Goal: Task Accomplishment & Management: Manage account settings

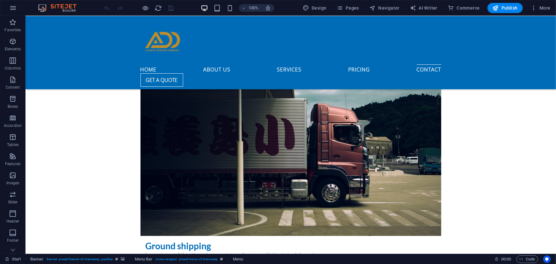
scroll to position [2419, 0]
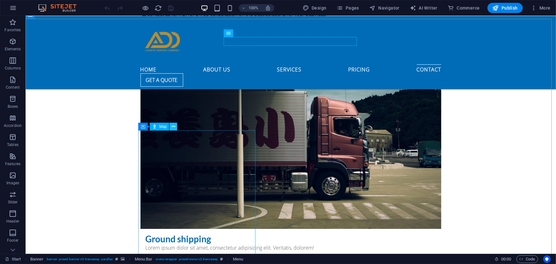
click at [174, 125] on icon at bounding box center [174, 126] width 4 height 7
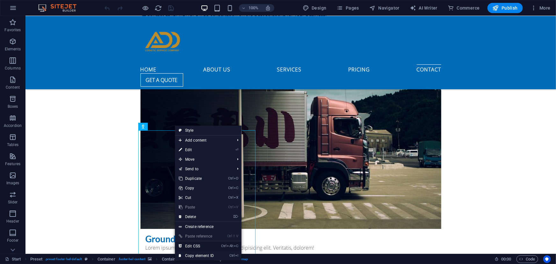
click at [193, 246] on link "Ctrl Alt C Edit CSS" at bounding box center [196, 246] width 43 height 10
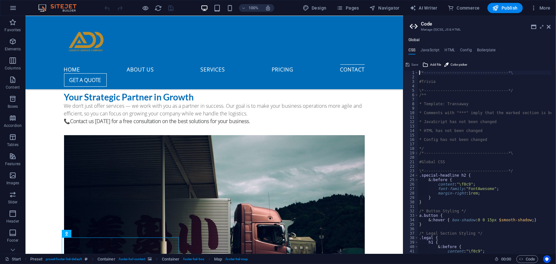
scroll to position [0, 0]
click at [449, 48] on h4 "HTML" at bounding box center [450, 51] width 11 height 7
type textarea "<a href="#main-content" class="wv-link-content button">Skip to main content</a>"
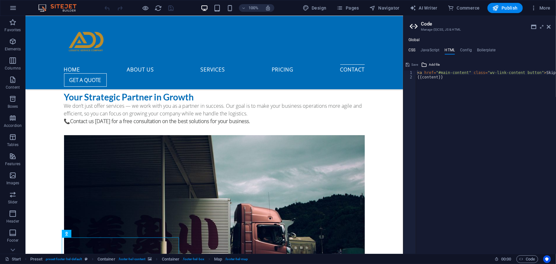
click at [412, 49] on h4 "CSS" at bounding box center [412, 51] width 7 height 7
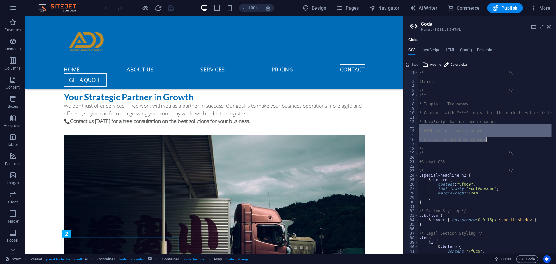
drag, startPoint x: 554, startPoint y: 128, endPoint x: 556, endPoint y: 140, distance: 12.9
click at [556, 140] on div at bounding box center [553, 159] width 6 height 179
type textarea "* Config has not been changed"
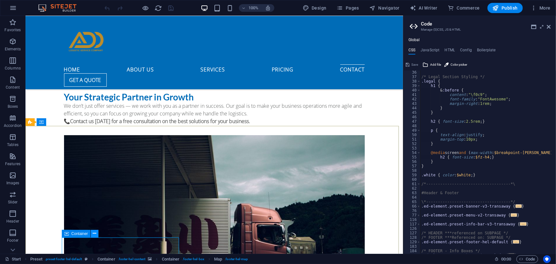
click at [93, 234] on icon at bounding box center [95, 233] width 4 height 7
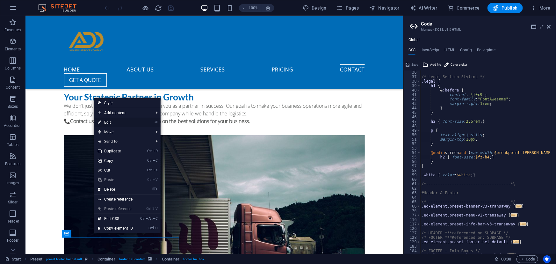
click at [107, 125] on link "⏎ Edit" at bounding box center [115, 123] width 43 height 10
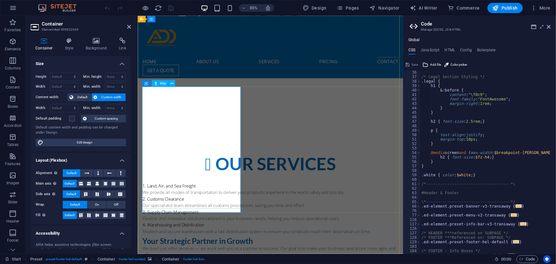
scroll to position [2741, 0]
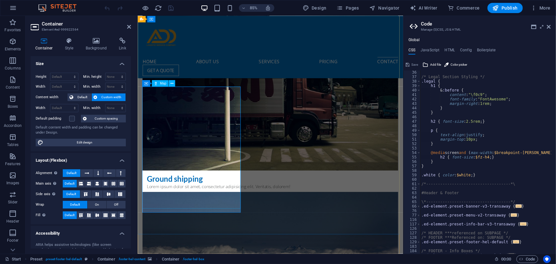
click at [123, 45] on h4 "Link" at bounding box center [122, 44] width 17 height 13
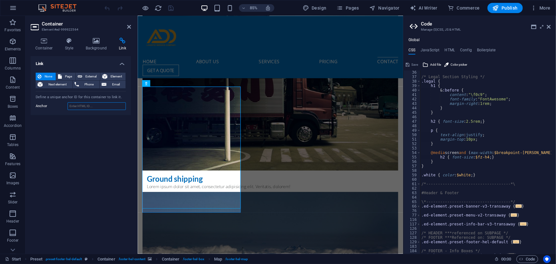
click at [90, 108] on input "Anchor" at bounding box center [97, 106] width 58 height 8
paste input "https://www.google.com/maps/place/%D9%81%D9%8A%D9%88+%D8%B3%D9%83%D9%88%D9%8A%D…"
type input "https://www.google.com/maps/place/%D9%81%D9%8A%D9%88+%D8%B3%D9%83%D9%88%D9%8A%D…"
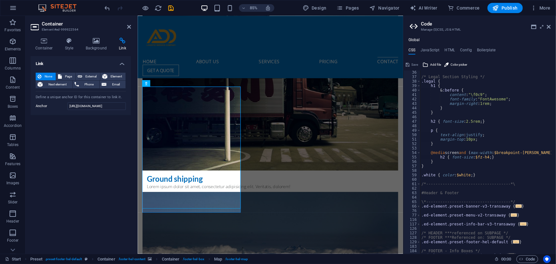
click at [84, 123] on div "Link None Page External Element Next element Phone Email Page Start Subpage Leg…" at bounding box center [81, 152] width 100 height 193
click at [109, 128] on div "Link None Page External Element Next element Phone Email Page Start Subpage Leg…" at bounding box center [81, 152] width 100 height 193
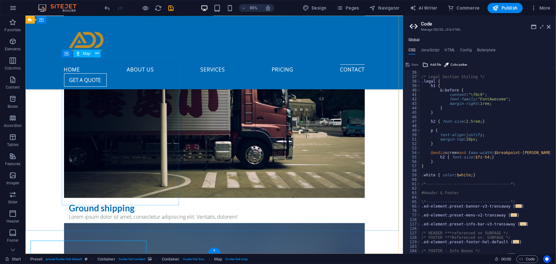
scroll to position [2599, 0]
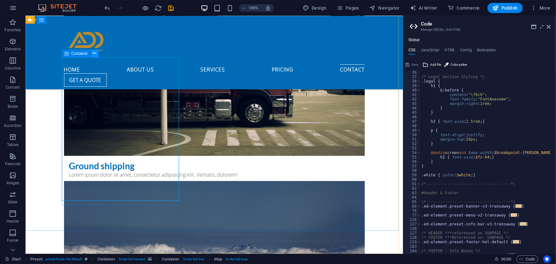
click at [96, 52] on icon at bounding box center [95, 53] width 4 height 7
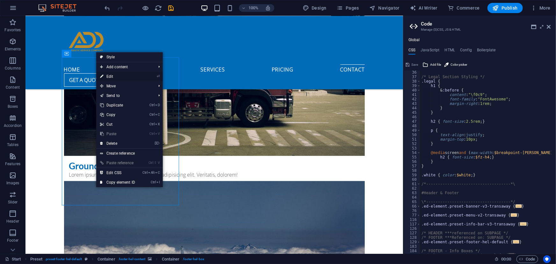
click at [118, 78] on link "⏎ Edit" at bounding box center [117, 77] width 43 height 10
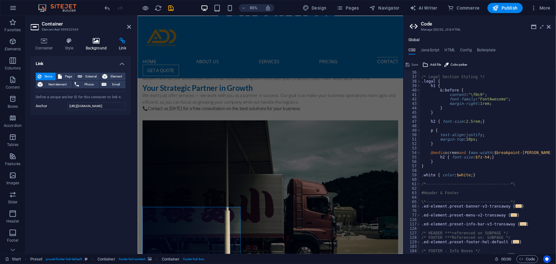
click at [95, 41] on icon at bounding box center [96, 41] width 31 height 6
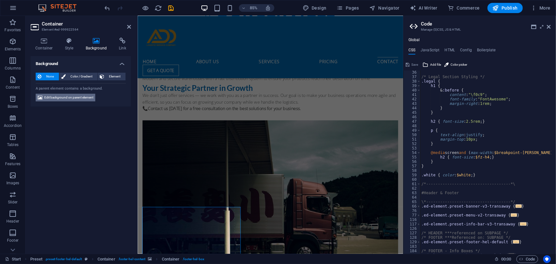
click at [58, 97] on span "Edit background on parent element" at bounding box center [68, 98] width 49 height 8
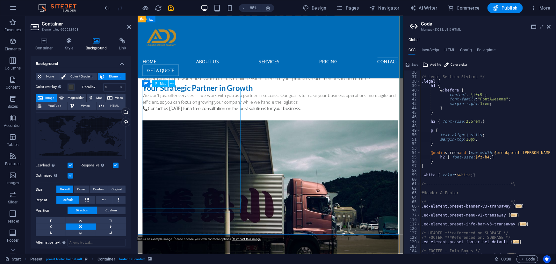
scroll to position [2740, 0]
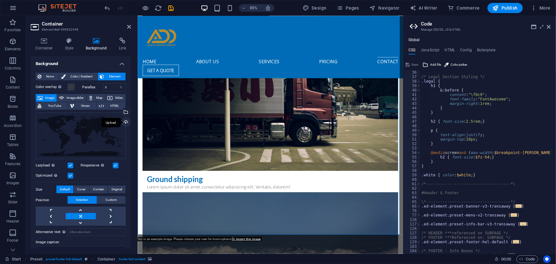
click at [123, 122] on div "Upload" at bounding box center [125, 123] width 10 height 10
click at [95, 99] on button "Map" at bounding box center [96, 98] width 18 height 8
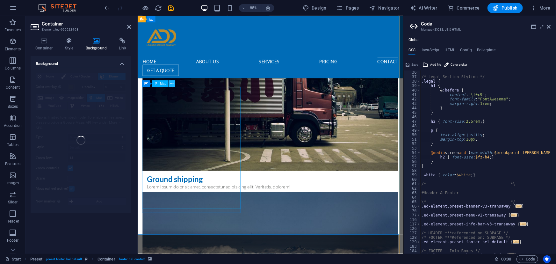
click at [171, 84] on icon at bounding box center [172, 84] width 3 height 6
click at [170, 84] on icon at bounding box center [170, 84] width 3 height 6
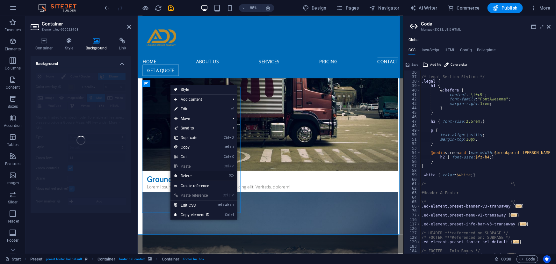
click at [192, 172] on link "⌦ Delete" at bounding box center [192, 176] width 43 height 10
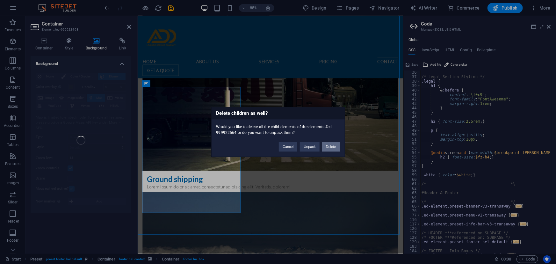
click at [329, 149] on button "Delete" at bounding box center [331, 147] width 18 height 10
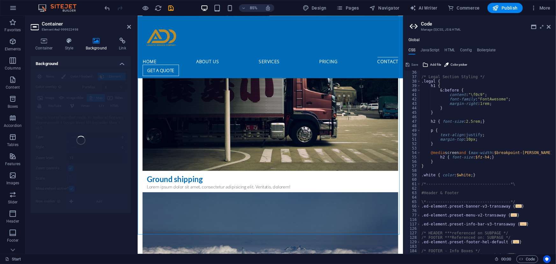
click at [96, 99] on div "None Color / Gradient Element Stretch background to full-width Color overlay Pl…" at bounding box center [81, 141] width 100 height 146
click at [48, 44] on h4 "Container" at bounding box center [46, 44] width 30 height 13
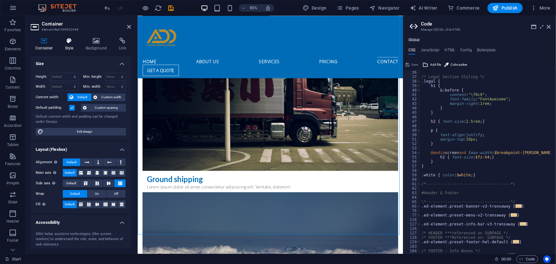
click at [69, 44] on h4 "Style" at bounding box center [70, 44] width 21 height 13
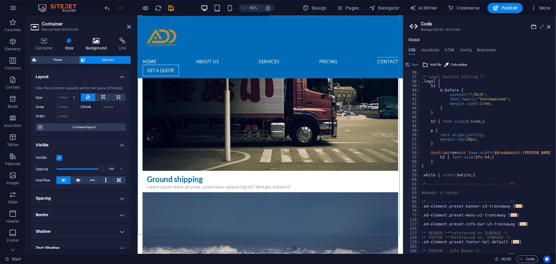
click at [96, 43] on icon at bounding box center [96, 41] width 31 height 6
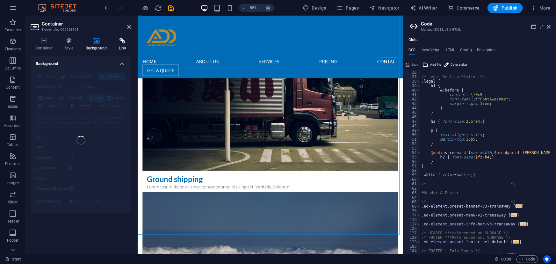
click at [120, 49] on h4 "Link" at bounding box center [122, 44] width 17 height 13
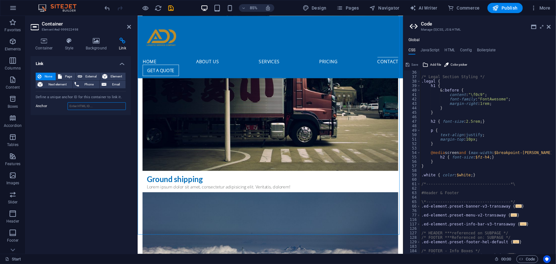
click at [92, 106] on input "Anchor" at bounding box center [97, 106] width 58 height 8
paste input "https://www.google.com/maps/place/%D9%81%D9%8A%D9%88+%D8%B3%D9%83%D9%88%D9%8A%D…"
type input "https://www.google.com/maps/place/%D9%81%D9%8A%D9%88+%D8%B3%D9%83%D9%88%D9%8A%D…"
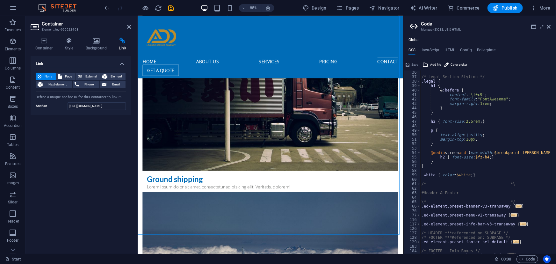
click at [83, 129] on div "Link None Page External Element Next element Phone Email Page Start Subpage Leg…" at bounding box center [81, 152] width 100 height 193
click at [86, 76] on span "External" at bounding box center [91, 77] width 14 height 8
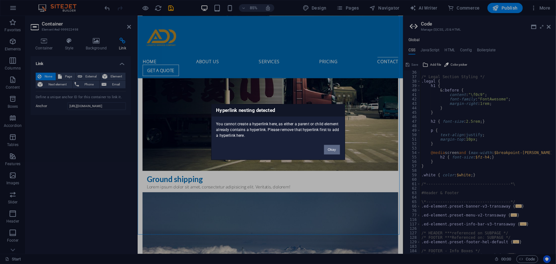
click at [332, 150] on button "Okay" at bounding box center [332, 150] width 16 height 10
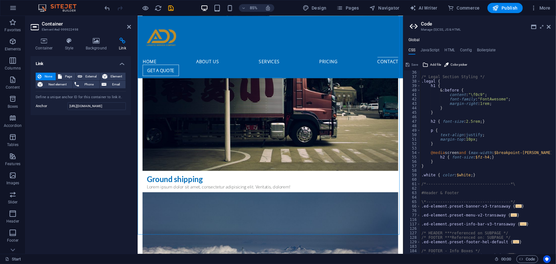
click at [44, 74] on span "None" at bounding box center [48, 77] width 11 height 8
click at [170, 8] on icon "save" at bounding box center [171, 7] width 7 height 7
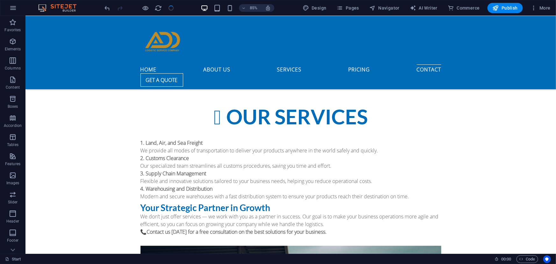
checkbox input "false"
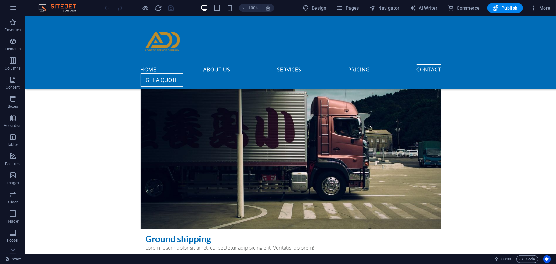
scroll to position [2422, 0]
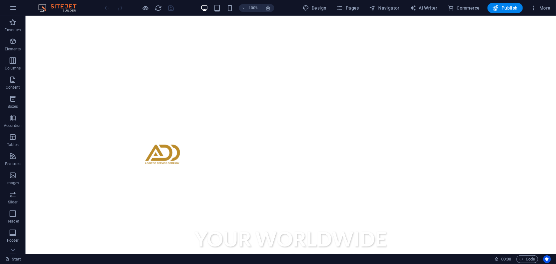
scroll to position [0, 0]
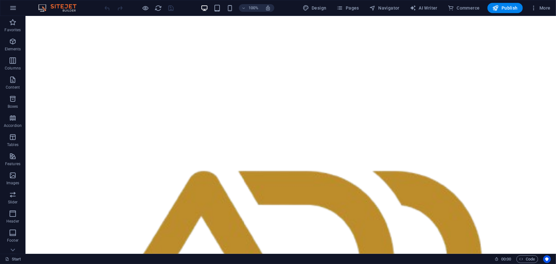
click at [554, 6] on div "100% Design Pages Navigator AI Writer Commerce Publish More" at bounding box center [278, 7] width 556 height 15
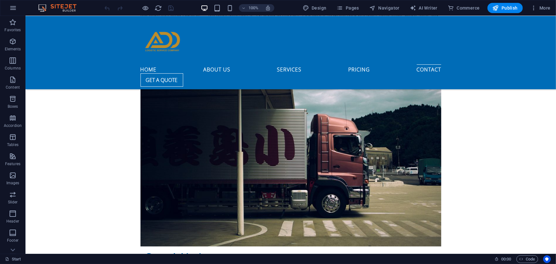
scroll to position [2492, 0]
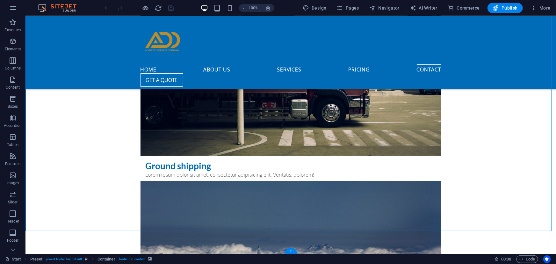
click at [347, 7] on span "Pages" at bounding box center [348, 8] width 22 height 6
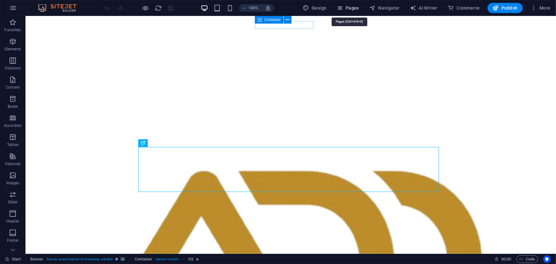
click at [345, 7] on span "Pages" at bounding box center [348, 8] width 22 height 6
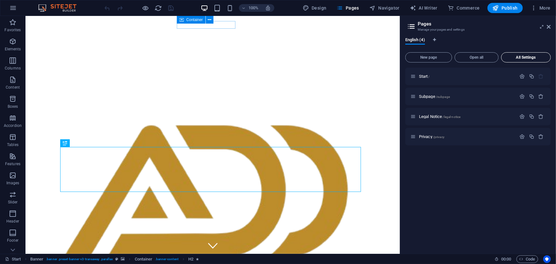
click at [521, 55] on span "All Settings" at bounding box center [526, 57] width 44 height 4
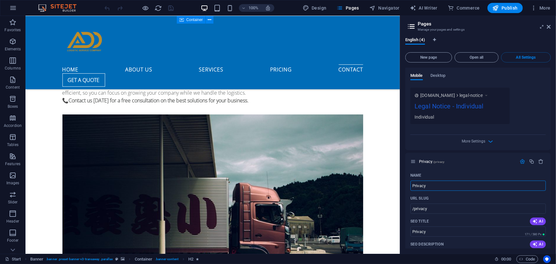
scroll to position [2607, 0]
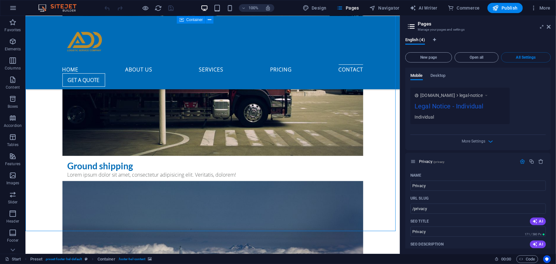
click at [471, 101] on div "Legal Notice - Individual" at bounding box center [460, 107] width 91 height 12
drag, startPoint x: 551, startPoint y: 219, endPoint x: 551, endPoint y: 211, distance: 8.6
click at [551, 211] on div "English (4) New page Open all All Settings Start / Name Start ​ URL SLUG / ​ SE…" at bounding box center [478, 143] width 156 height 221
drag, startPoint x: 550, startPoint y: 210, endPoint x: 550, endPoint y: 197, distance: 13.1
click at [550, 197] on div "Start / Name Start ​ URL SLUG / ​ SEO Title AI ​ 239 / 580 Px SEO Description A…" at bounding box center [478, 158] width 146 height 181
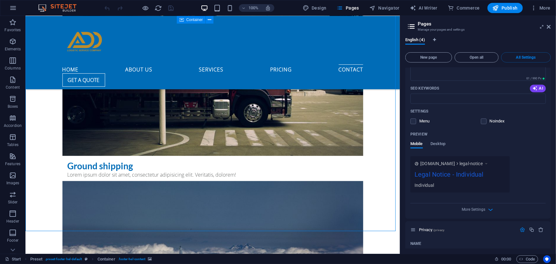
scroll to position [643, 0]
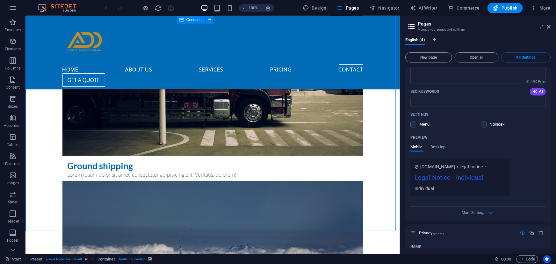
click at [460, 173] on div "Legal Notice - Individual" at bounding box center [460, 179] width 91 height 12
click at [440, 133] on div "Preview Mobile Desktop" at bounding box center [478, 146] width 135 height 27
click at [440, 143] on span "Desktop" at bounding box center [438, 147] width 15 height 9
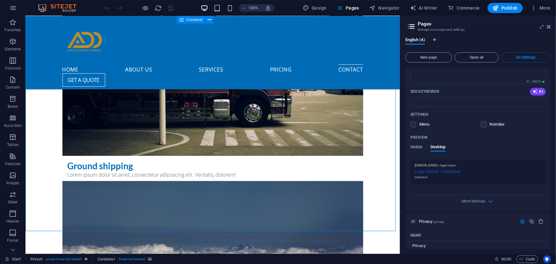
click at [442, 168] on div "Legal Notice - Individual" at bounding box center [478, 171] width 127 height 7
drag, startPoint x: 551, startPoint y: 206, endPoint x: 550, endPoint y: 214, distance: 8.3
click at [550, 214] on div "Start / Name Start ​ URL SLUG / ​ SEO Title AI ​ 239 / 580 Px SEO Description A…" at bounding box center [478, 158] width 146 height 181
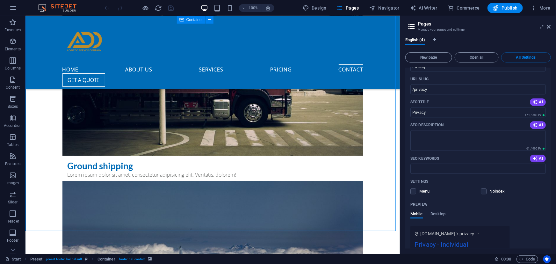
scroll to position [837, 0]
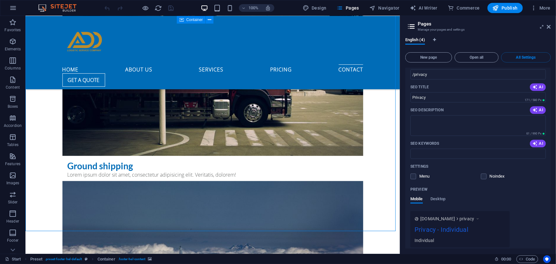
click at [489, 261] on icon "button" at bounding box center [490, 264] width 7 height 7
drag, startPoint x: 550, startPoint y: 217, endPoint x: 551, endPoint y: 229, distance: 12.6
click at [551, 229] on div "English (4) New page Open all All Settings Start / Name Start ​ URL SLUG / ​ SE…" at bounding box center [478, 143] width 156 height 221
drag, startPoint x: 551, startPoint y: 229, endPoint x: 551, endPoint y: 240, distance: 10.8
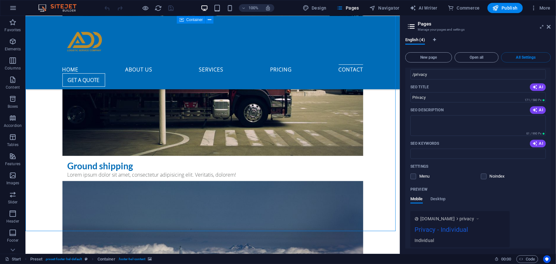
click at [551, 240] on div "English (4) New page Open all All Settings Start / Name Start ​ URL SLUG / ​ SE…" at bounding box center [478, 143] width 156 height 221
drag, startPoint x: 551, startPoint y: 240, endPoint x: 550, endPoint y: 233, distance: 6.8
click at [550, 233] on div "English (4) New page Open all All Settings Start / Name Start ​ URL SLUG / ​ SE…" at bounding box center [478, 143] width 156 height 221
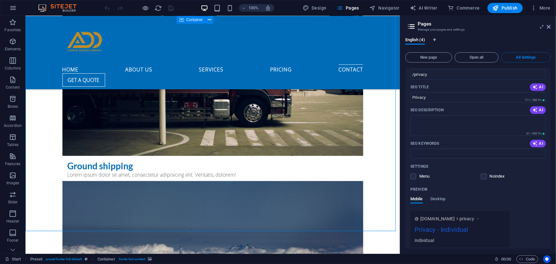
scroll to position [929, 0]
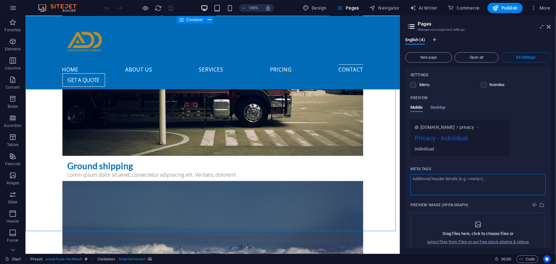
click at [491, 174] on textarea "Meta tags ​" at bounding box center [478, 184] width 135 height 21
drag, startPoint x: 493, startPoint y: 152, endPoint x: 451, endPoint y: 152, distance: 42.4
click at [451, 174] on textarea "Meta tags ​" at bounding box center [478, 184] width 135 height 21
type textarea "a"
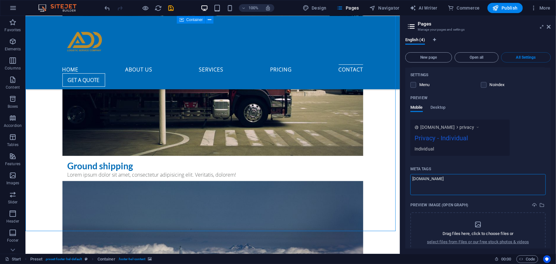
type textarea "www.addlogistic.com"
click at [514, 134] on body "Individual Start Favorites Elements Columns Content Boxes Accordion Tables Feat…" at bounding box center [278, 132] width 556 height 264
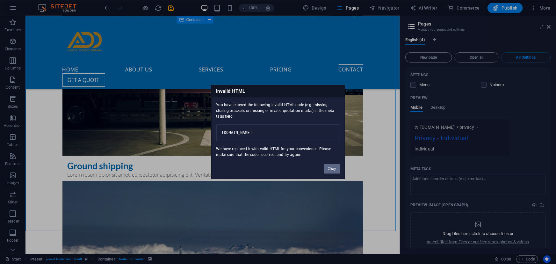
click at [333, 172] on button "Okay" at bounding box center [332, 169] width 16 height 10
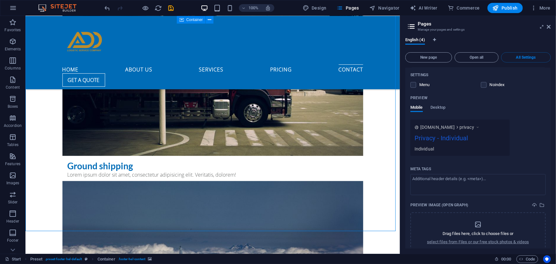
click at [454, 133] on div "Privacy - Individual" at bounding box center [460, 139] width 91 height 12
click at [436, 104] on span "Desktop" at bounding box center [438, 108] width 15 height 9
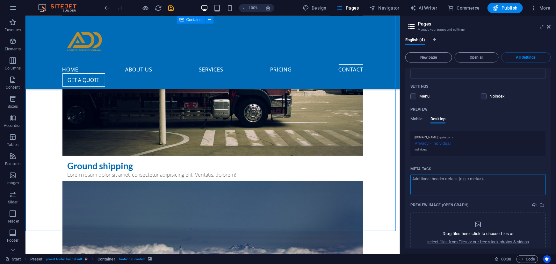
click at [468, 174] on textarea "Meta tags ​" at bounding box center [478, 184] width 135 height 21
type textarea "www.addlogistics.com"
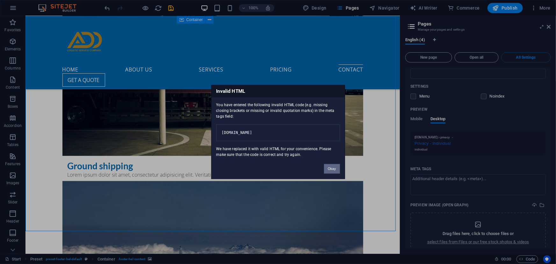
click at [331, 171] on button "Okay" at bounding box center [332, 169] width 16 height 10
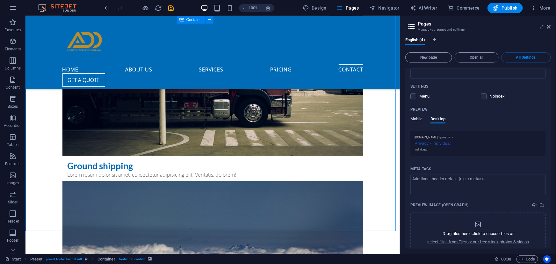
click at [414, 115] on span "Mobile" at bounding box center [417, 119] width 12 height 9
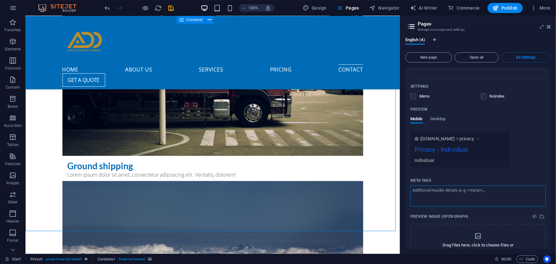
click at [441, 186] on textarea "Meta tags ​" at bounding box center [478, 196] width 135 height 21
type textarea "www.addlogistics.com"
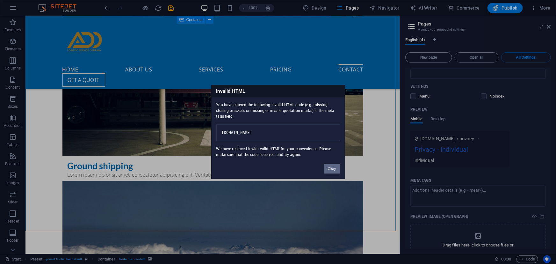
click at [330, 170] on button "Okay" at bounding box center [332, 169] width 16 height 10
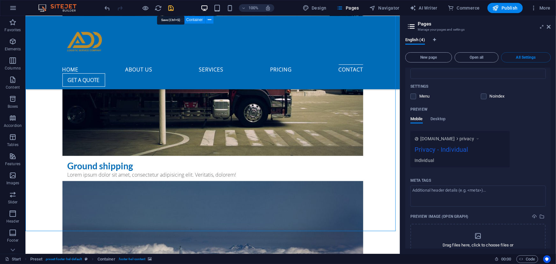
click at [172, 9] on icon "save" at bounding box center [171, 7] width 7 height 7
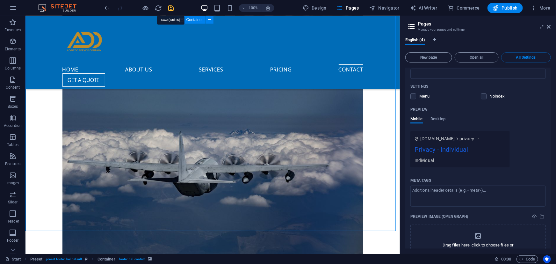
checkbox input "false"
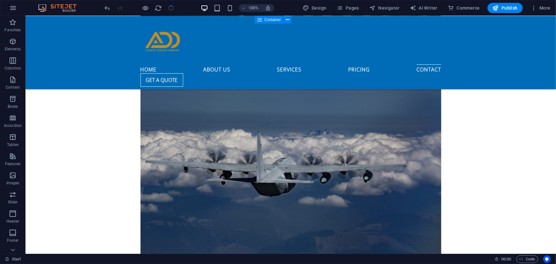
scroll to position [2492, 0]
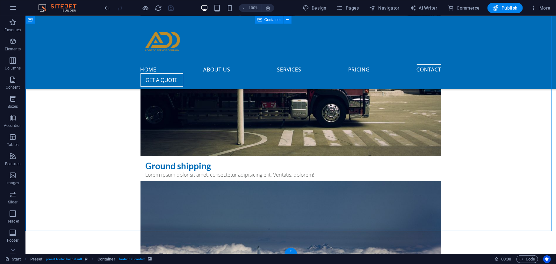
click at [12, 6] on icon "button" at bounding box center [13, 8] width 8 height 8
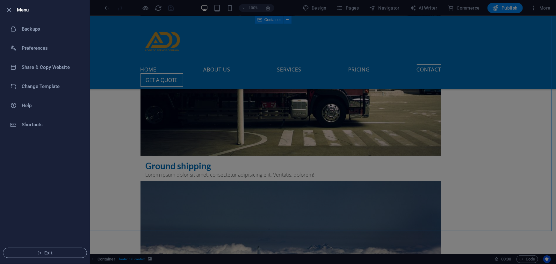
click at [102, 96] on div at bounding box center [278, 132] width 556 height 264
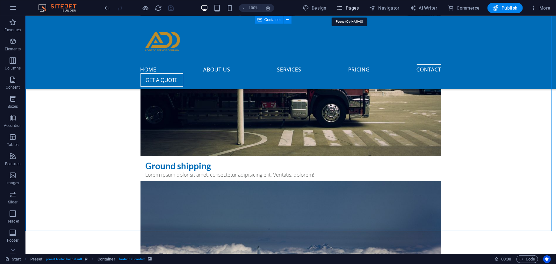
click at [356, 6] on span "Pages" at bounding box center [348, 8] width 22 height 6
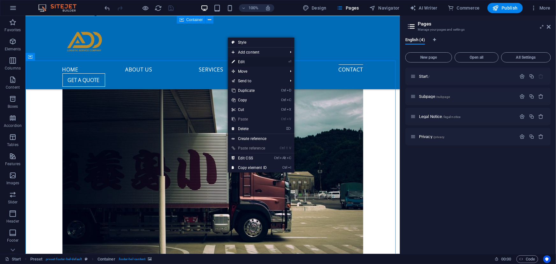
click at [247, 61] on link "⏎ Edit" at bounding box center [249, 62] width 43 height 10
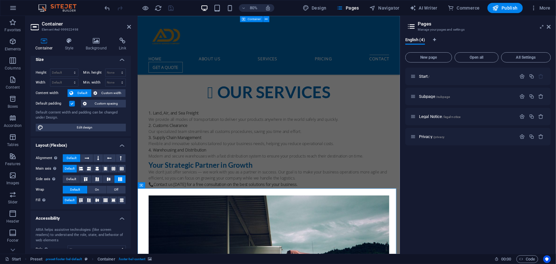
scroll to position [0, 0]
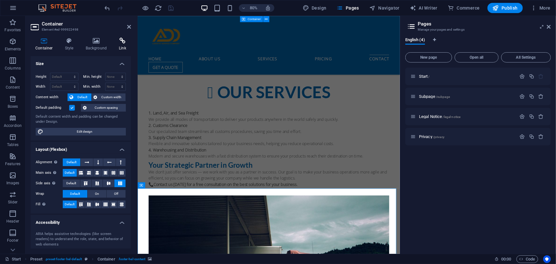
click at [122, 46] on h4 "Link" at bounding box center [122, 44] width 17 height 13
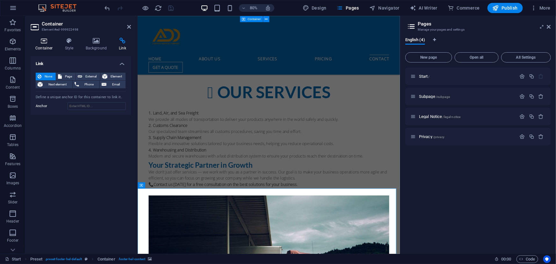
click at [45, 42] on icon at bounding box center [44, 41] width 27 height 6
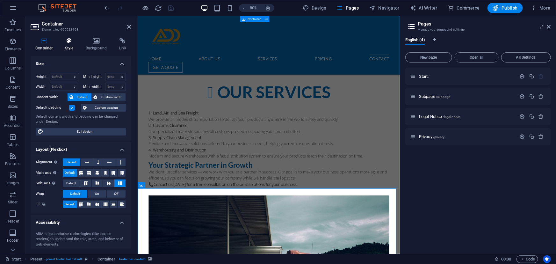
click at [66, 39] on icon at bounding box center [69, 41] width 18 height 6
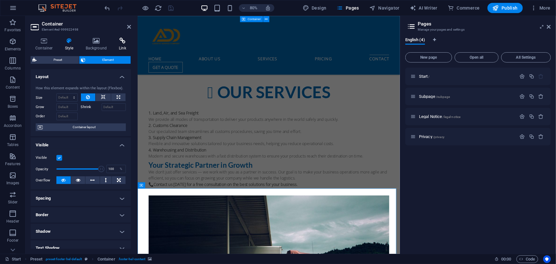
click at [121, 46] on h4 "Link" at bounding box center [122, 44] width 17 height 13
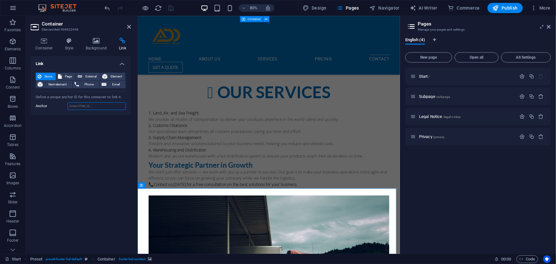
click at [89, 109] on input "Anchor" at bounding box center [97, 106] width 58 height 8
paste input "https://www.google.com/maps/place/%D9%81%D9%8A%D9%88+%D8%B3%D9%83%D9%88%D9%8A%D…"
type input "https://www.google.com/maps/place/%D9%81%D9%8A%D9%88+%D8%B3%D9%83%D9%88%D9%8A%D…"
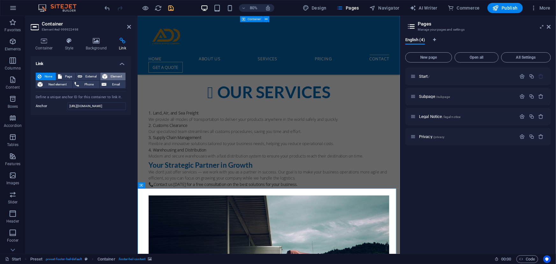
click at [112, 76] on span "Element" at bounding box center [116, 77] width 14 height 8
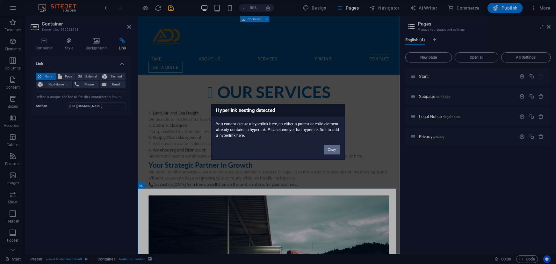
click at [334, 147] on button "Okay" at bounding box center [332, 150] width 16 height 10
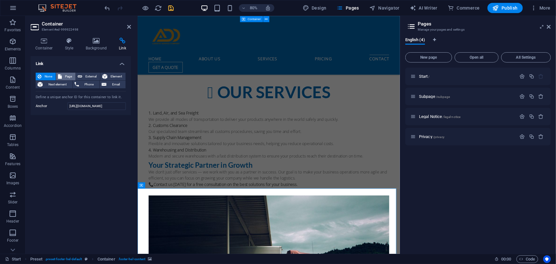
click at [64, 77] on span "Page" at bounding box center [69, 77] width 10 height 8
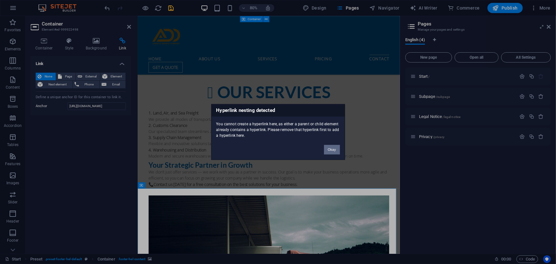
click at [333, 147] on button "Okay" at bounding box center [332, 150] width 16 height 10
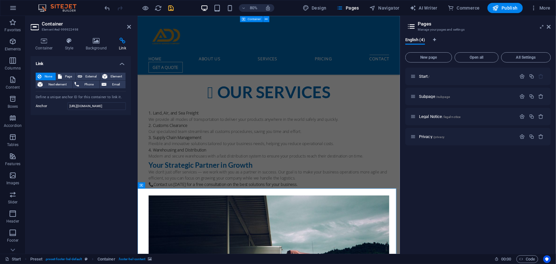
click at [41, 76] on button "None" at bounding box center [46, 77] width 20 height 8
click at [94, 45] on h4 "Background" at bounding box center [97, 44] width 33 height 13
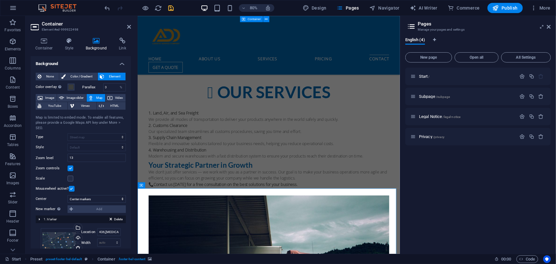
click at [96, 99] on span "Map" at bounding box center [100, 98] width 8 height 8
click at [94, 96] on button "Map" at bounding box center [96, 98] width 18 height 8
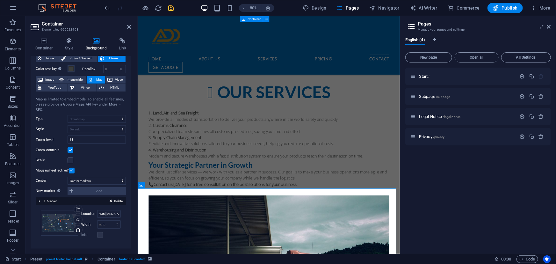
click at [125, 227] on div "None Color / Gradient Element Stretch background to full-width Color overlay Pl…" at bounding box center [81, 149] width 100 height 200
click at [82, 208] on div "Select files from the file manager, stock photos, or upload file(s)" at bounding box center [102, 210] width 41 height 24
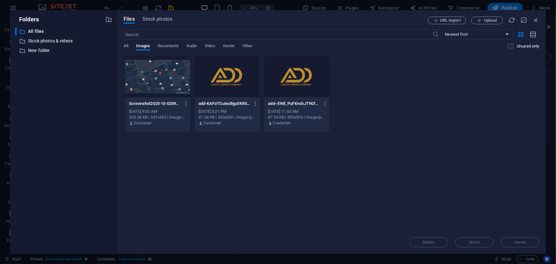
click at [157, 85] on div at bounding box center [157, 76] width 65 height 41
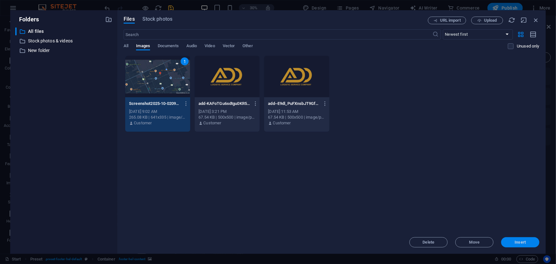
click at [515, 240] on span "Insert" at bounding box center [520, 242] width 33 height 4
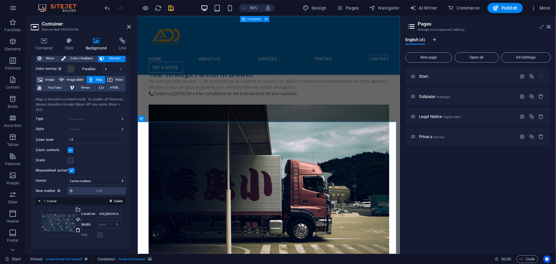
scroll to position [2719, 0]
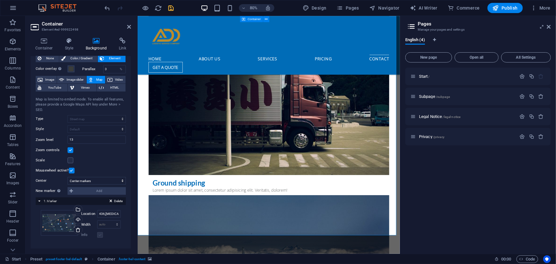
click at [100, 234] on label at bounding box center [100, 235] width 6 height 6
click at [115, 180] on select "Don't center Center markers Center and zoom markers" at bounding box center [97, 181] width 58 height 8
click at [72, 190] on div "New marker To enable this feature, please provide a Google Maps API key in the …" at bounding box center [81, 191] width 90 height 8
click at [73, 189] on div "New marker To enable this feature, please provide a Google Maps API key in the …" at bounding box center [81, 191] width 90 height 8
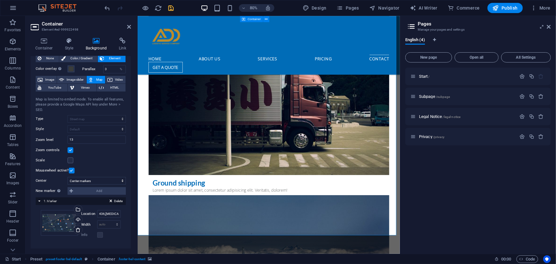
click at [71, 191] on div "New marker To enable this feature, please provide a Google Maps API key in the …" at bounding box center [81, 191] width 90 height 8
click at [76, 79] on span "Image slider" at bounding box center [75, 80] width 18 height 8
select select "ms"
select select "s"
select select "progressive"
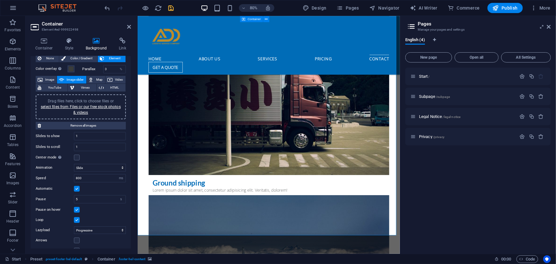
scroll to position [0, 0]
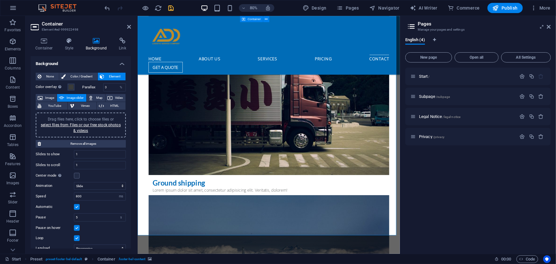
click at [83, 127] on div "Drag files here, click to choose files or select files from Files or our free s…" at bounding box center [81, 124] width 83 height 17
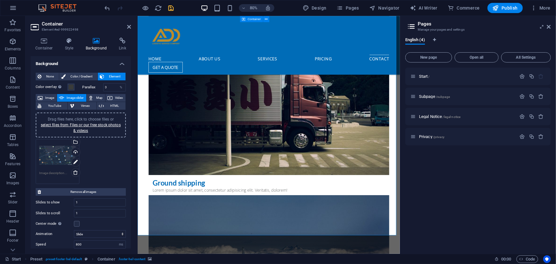
drag, startPoint x: 131, startPoint y: 185, endPoint x: 131, endPoint y: 200, distance: 15.3
click at [131, 200] on div "Background None Color / Gradient Element Stretch background to full-width Color…" at bounding box center [81, 152] width 100 height 193
click at [107, 7] on icon "undo" at bounding box center [107, 7] width 7 height 7
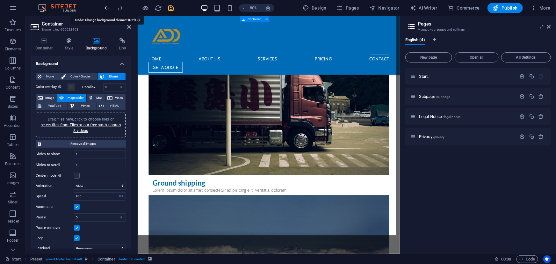
click at [107, 7] on icon "undo" at bounding box center [107, 7] width 7 height 7
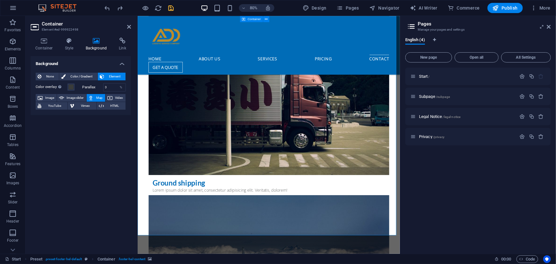
click at [112, 77] on span "Element" at bounding box center [115, 77] width 18 height 8
click at [71, 76] on span "Color / Gradient" at bounding box center [82, 77] width 28 height 8
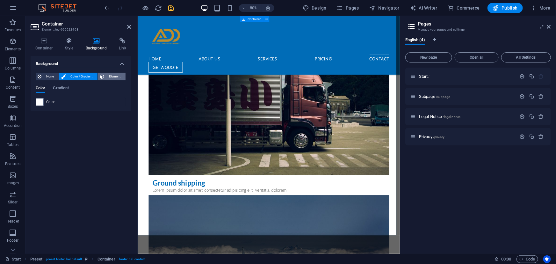
click at [109, 75] on span "Element" at bounding box center [115, 77] width 18 height 8
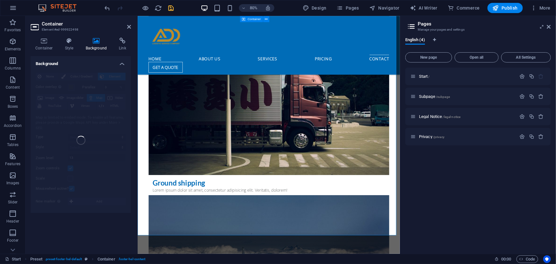
click at [112, 76] on div "None Color / Gradient Element Stretch background to full-width Color overlay Pl…" at bounding box center [81, 141] width 100 height 146
click at [46, 41] on icon at bounding box center [44, 41] width 27 height 6
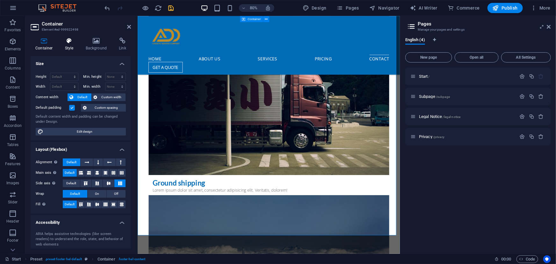
click at [70, 46] on h4 "Style" at bounding box center [70, 44] width 21 height 13
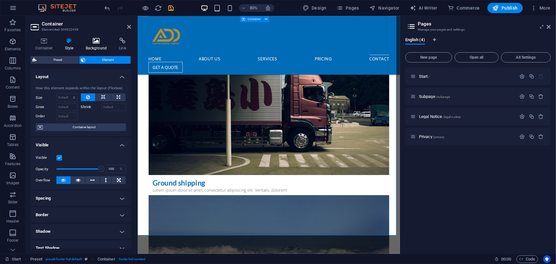
click at [99, 42] on icon at bounding box center [96, 41] width 31 height 6
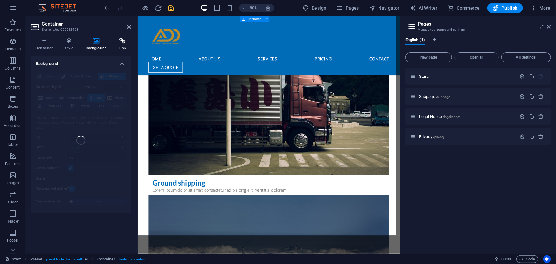
click at [122, 46] on h4 "Link" at bounding box center [122, 44] width 17 height 13
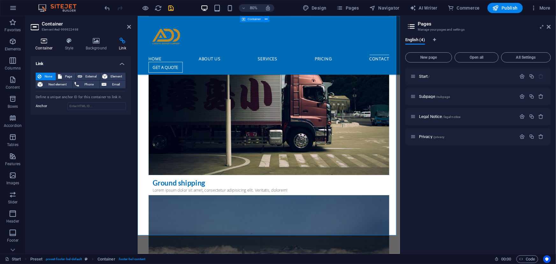
click at [43, 45] on h4 "Container" at bounding box center [46, 44] width 30 height 13
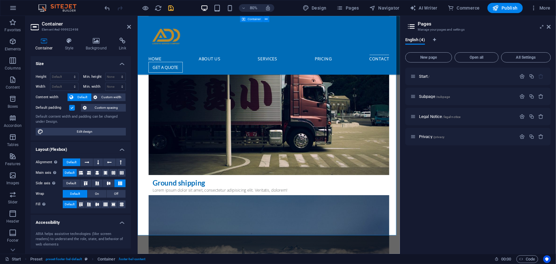
drag, startPoint x: 131, startPoint y: 129, endPoint x: 131, endPoint y: 162, distance: 32.8
click at [131, 162] on div "Container Style Background Link Size Height Default px rem % vh vw Min. height …" at bounding box center [81, 143] width 111 height 221
click at [131, 162] on div "Size Height Default px rem % vh vw Min. height None px rem % vh vw Width Defaul…" at bounding box center [81, 152] width 100 height 193
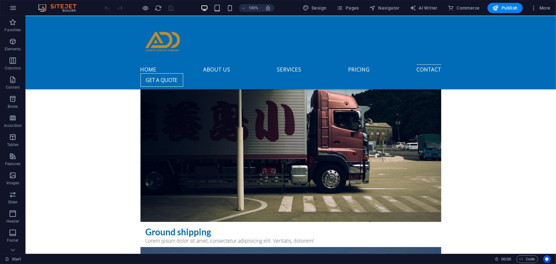
scroll to position [2454, 0]
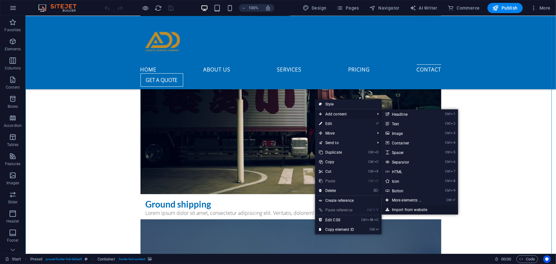
click at [400, 209] on link "Import from website" at bounding box center [420, 210] width 77 height 10
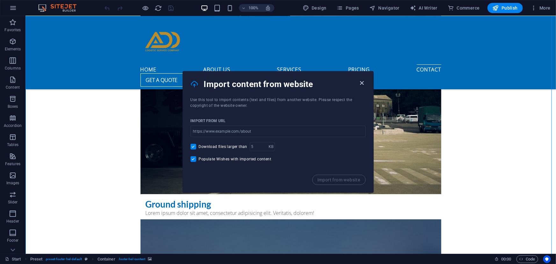
click at [360, 81] on icon "button" at bounding box center [361, 82] width 7 height 7
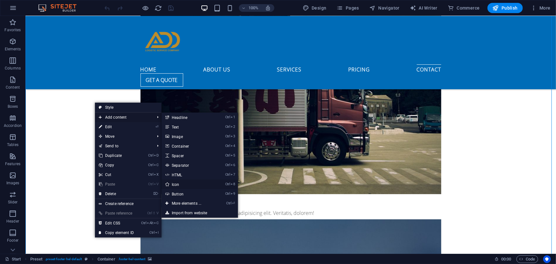
click at [178, 182] on link "Ctrl 8 Icon" at bounding box center [188, 184] width 53 height 10
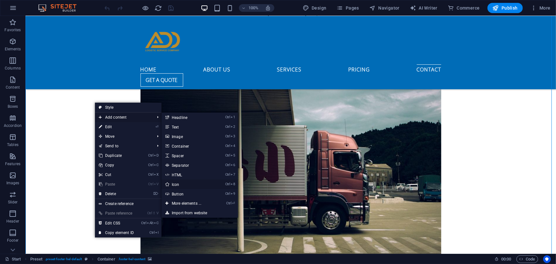
select select "xMidYMid"
select select "px"
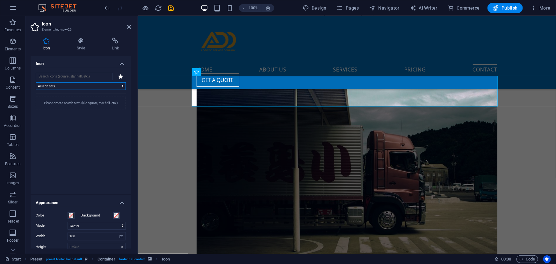
click at [75, 86] on select "All icon sets... IcoFont Ionicons FontAwesome Brands FontAwesome Duotone FontAw…" at bounding box center [81, 86] width 90 height 8
click at [64, 76] on input "search" at bounding box center [74, 77] width 77 height 8
click at [66, 76] on input "search" at bounding box center [74, 77] width 77 height 8
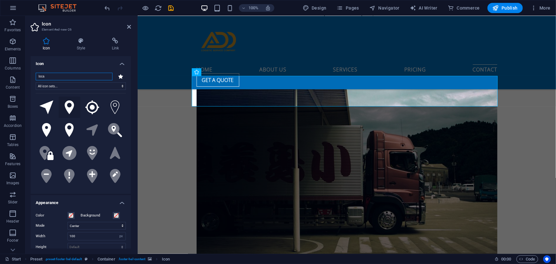
type input "loca"
click at [67, 107] on icon at bounding box center [70, 107] width 10 height 14
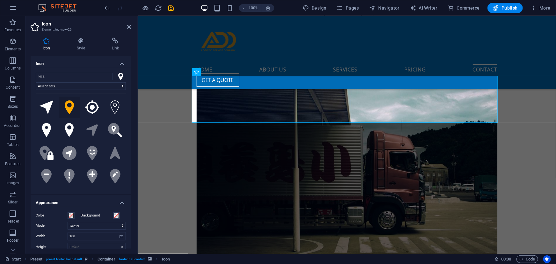
click at [67, 105] on icon at bounding box center [70, 107] width 10 height 14
drag, startPoint x: 130, startPoint y: 130, endPoint x: 131, endPoint y: 150, distance: 20.1
click at [131, 150] on div "Icon loca All icon sets... IcoFont Ionicons FontAwesome Brands FontAwesome Duot…" at bounding box center [81, 152] width 100 height 193
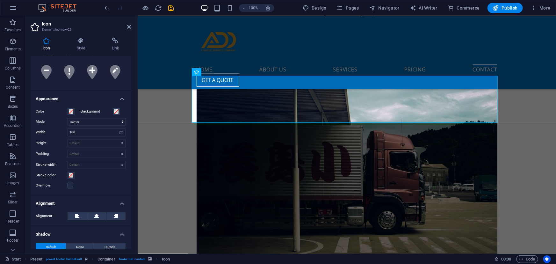
scroll to position [104, 0]
drag, startPoint x: 130, startPoint y: 172, endPoint x: 128, endPoint y: 195, distance: 23.0
click at [128, 195] on ul "Icon loca All icon sets... IcoFont Ionicons FontAwesome Brands FontAwesome Duot…" at bounding box center [81, 120] width 100 height 335
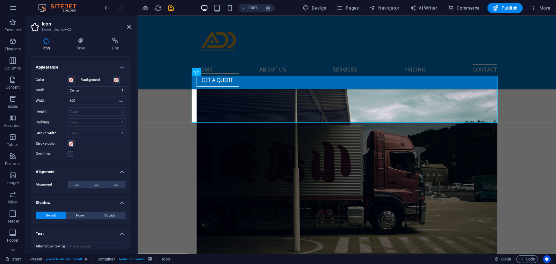
scroll to position [142, 0]
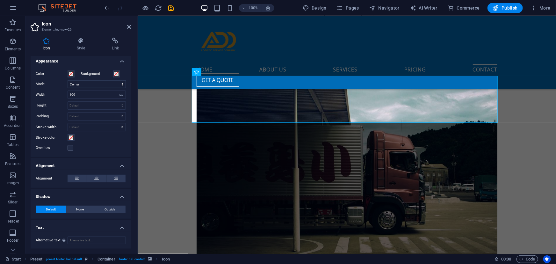
click at [132, 220] on div "Icon Style Link Icon loca All icon sets... IcoFont Ionicons FontAwesome Brands …" at bounding box center [81, 143] width 111 height 221
click at [69, 147] on label at bounding box center [71, 148] width 6 height 6
click at [0, 0] on input "Overflow" at bounding box center [0, 0] width 0 height 0
click at [73, 148] on label at bounding box center [71, 148] width 6 height 6
click at [0, 0] on input "Overflow" at bounding box center [0, 0] width 0 height 0
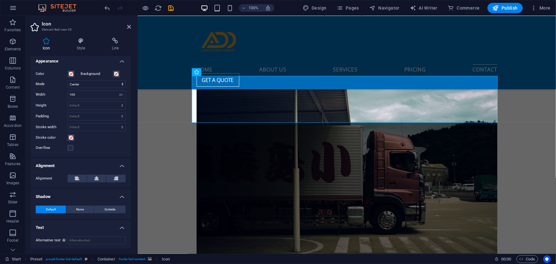
drag, startPoint x: 129, startPoint y: 185, endPoint x: 130, endPoint y: 198, distance: 12.8
click at [130, 198] on div "Icon loca All icon sets... IcoFont Ionicons FontAwesome Brands FontAwesome Duot…" at bounding box center [81, 152] width 100 height 193
click at [85, 241] on input "Alternative text The alternative text is used by devices that cannot display im…" at bounding box center [97, 241] width 58 height 8
type input "view square ,office 9"
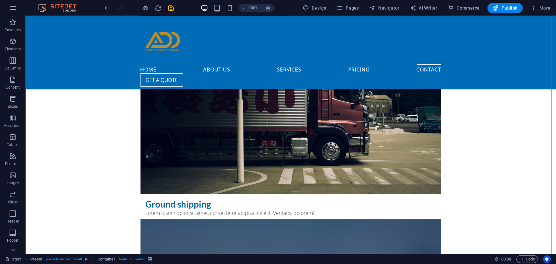
click at [346, 9] on span "Pages" at bounding box center [348, 8] width 22 height 6
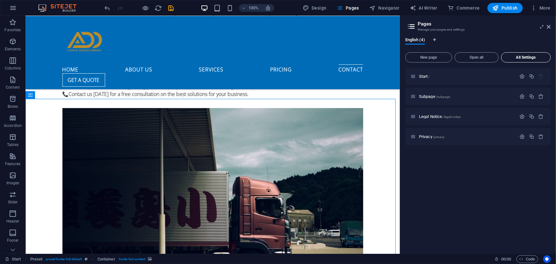
click at [517, 53] on button "All Settings" at bounding box center [526, 57] width 50 height 10
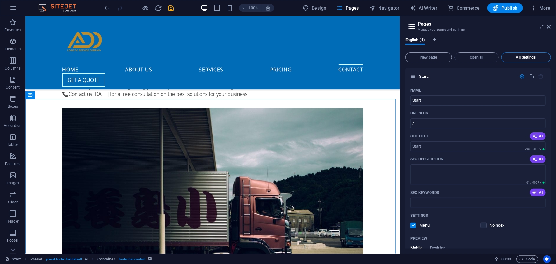
scroll to position [715, 0]
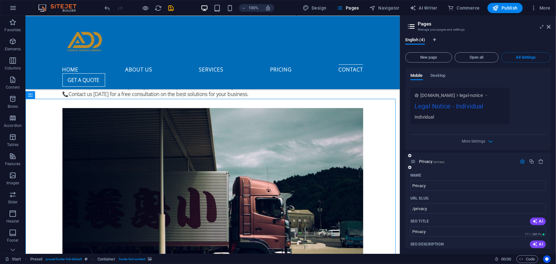
drag, startPoint x: 550, startPoint y: 218, endPoint x: 550, endPoint y: 239, distance: 20.7
click at [551, 230] on div "English (4) New page Open all All Settings Start / Name Start ​ URL SLUG / ​ SE…" at bounding box center [478, 143] width 156 height 221
drag, startPoint x: 551, startPoint y: 230, endPoint x: 550, endPoint y: 225, distance: 5.4
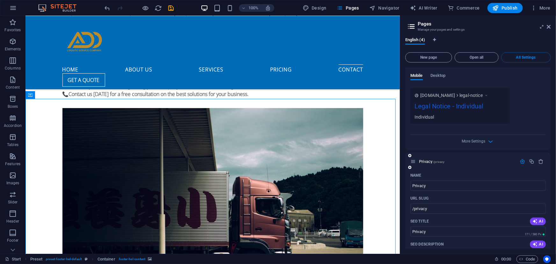
click at [550, 225] on div "English (4) New page Open all All Settings Start / Name Start ​ URL SLUG / ​ SE…" at bounding box center [478, 143] width 156 height 221
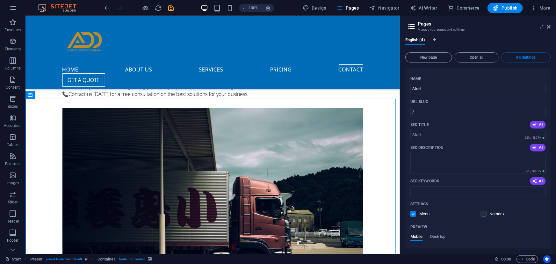
scroll to position [0, 0]
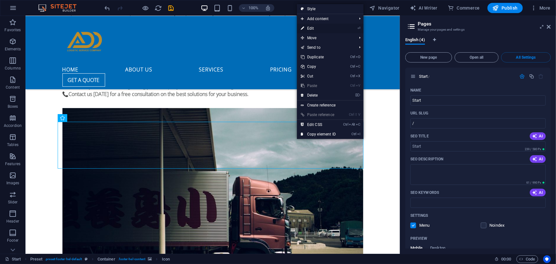
click at [317, 27] on link "⏎ Edit" at bounding box center [318, 29] width 43 height 10
select select "xMidYMid"
select select "px"
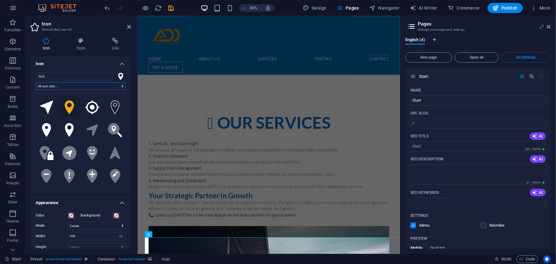
click at [61, 85] on select "All icon sets... IcoFont Ionicons FontAwesome Brands FontAwesome Duotone FontAw…" at bounding box center [81, 86] width 90 height 8
select select "icofont"
click at [36, 82] on select "All icon sets... IcoFont Ionicons FontAwesome Brands FontAwesome Duotone FontAw…" at bounding box center [81, 86] width 90 height 8
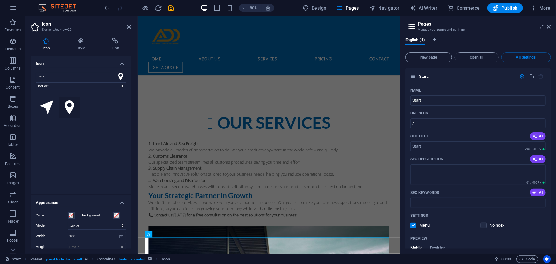
click at [69, 111] on icon at bounding box center [70, 107] width 10 height 14
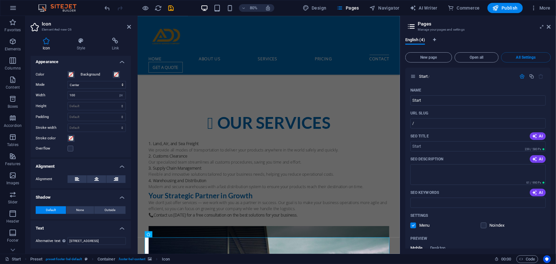
scroll to position [142, 0]
click at [113, 40] on icon at bounding box center [115, 41] width 31 height 6
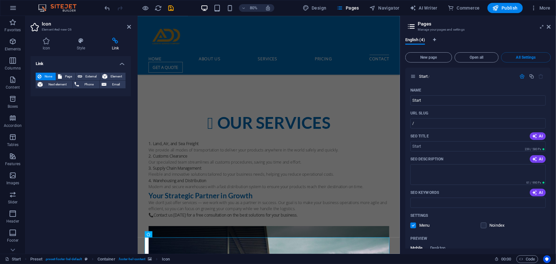
click at [46, 73] on span "None" at bounding box center [48, 77] width 11 height 8
click at [108, 73] on button "Element" at bounding box center [112, 77] width 25 height 8
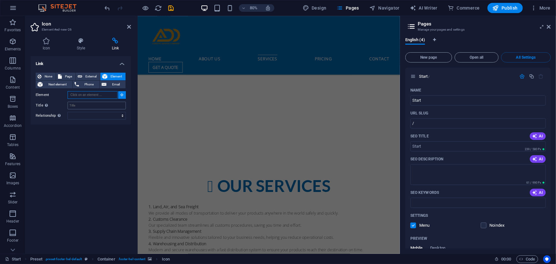
scroll to position [2352, 0]
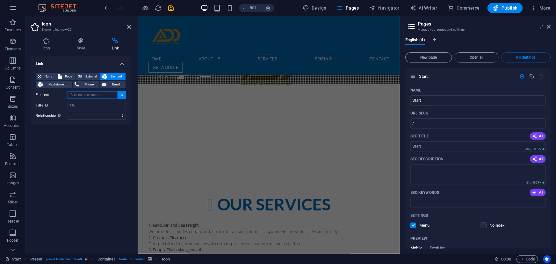
click at [103, 93] on input "Element" at bounding box center [93, 95] width 50 height 8
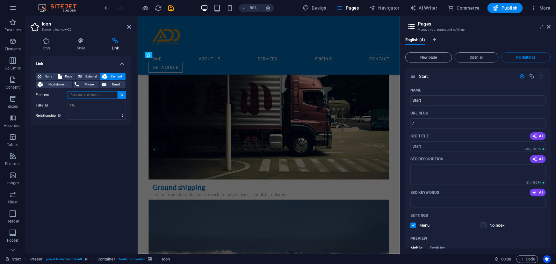
scroll to position [2670, 0]
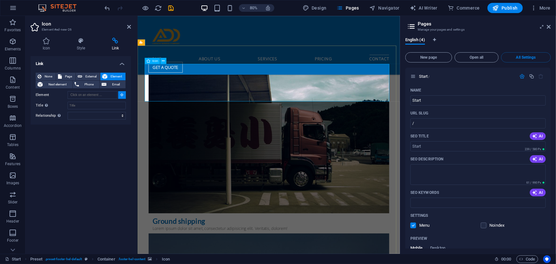
type input "#ed-new-26"
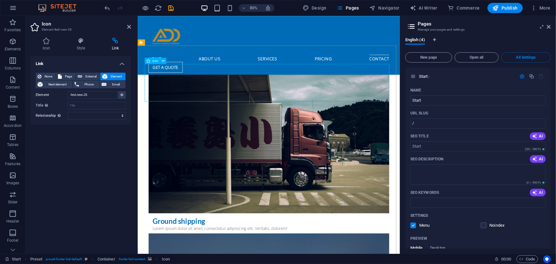
click at [43, 75] on span "None" at bounding box center [48, 77] width 11 height 8
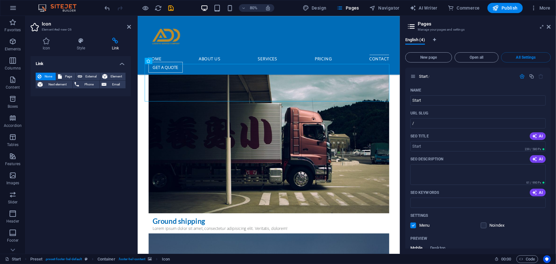
click at [117, 42] on icon at bounding box center [115, 41] width 31 height 6
click at [64, 82] on span "Next element" at bounding box center [58, 85] width 26 height 8
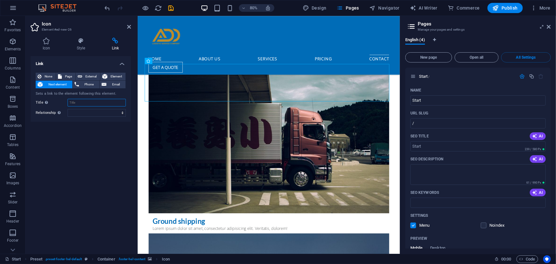
click at [100, 102] on input "Title Additional link description, should not be the same as the link text. The…" at bounding box center [97, 103] width 58 height 8
type input "location"
click at [99, 115] on select "alternate author bookmark external help license next nofollow noreferrer noopen…" at bounding box center [97, 113] width 58 height 8
click at [70, 76] on span "Page" at bounding box center [69, 77] width 10 height 8
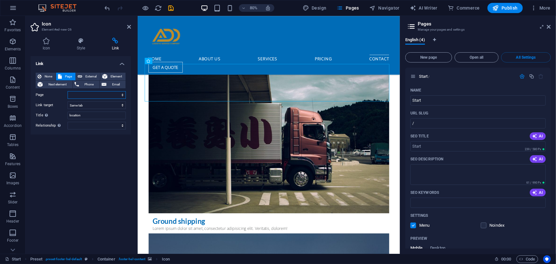
click at [91, 95] on select "Start Subpage Legal Notice Privacy" at bounding box center [97, 95] width 58 height 8
click at [102, 95] on select "Start Subpage Legal Notice Privacy" at bounding box center [97, 95] width 58 height 8
select select "0"
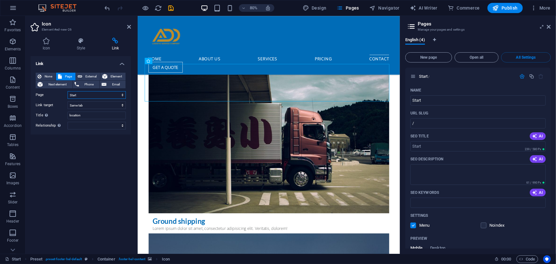
click at [68, 91] on select "Start Subpage Legal Notice Privacy" at bounding box center [97, 95] width 58 height 8
click at [112, 106] on select "New tab Same tab Overlay" at bounding box center [97, 105] width 58 height 8
click at [93, 127] on select "alternate author bookmark external help license next nofollow noreferrer noopen…" at bounding box center [97, 126] width 58 height 8
select select "alternate"
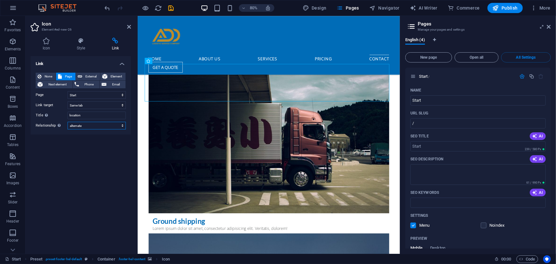
click at [68, 122] on select "alternate author bookmark external help license next nofollow noreferrer noopen…" at bounding box center [97, 126] width 58 height 8
click at [64, 150] on div "Link None Page External Element Next element Phone Email Page Start Subpage Leg…" at bounding box center [81, 152] width 100 height 193
click at [81, 163] on div "Link None Page External Element Next element Phone Email Page Start Subpage Leg…" at bounding box center [81, 152] width 100 height 193
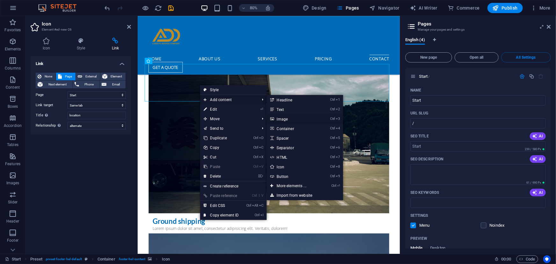
click at [279, 118] on link "Ctrl 3 Image" at bounding box center [293, 119] width 53 height 10
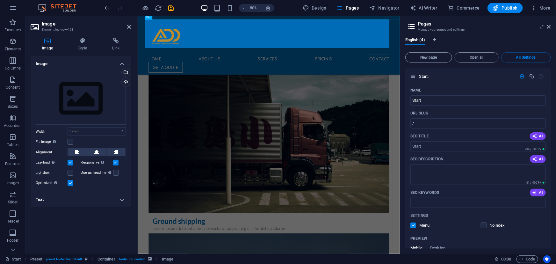
scroll to position [2773, 0]
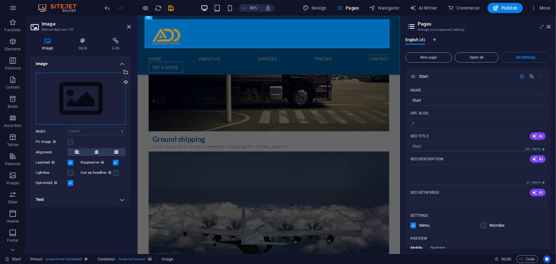
click at [78, 92] on div "Drag files here, click to choose files or select files from Files or our free s…" at bounding box center [81, 99] width 90 height 52
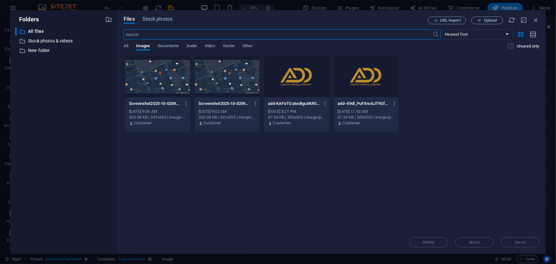
scroll to position [2720, 0]
click at [159, 93] on div at bounding box center [157, 76] width 65 height 41
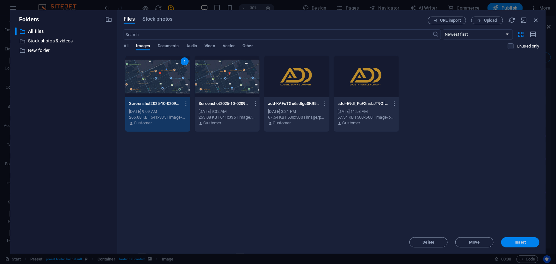
click at [520, 240] on span "Insert" at bounding box center [520, 242] width 11 height 4
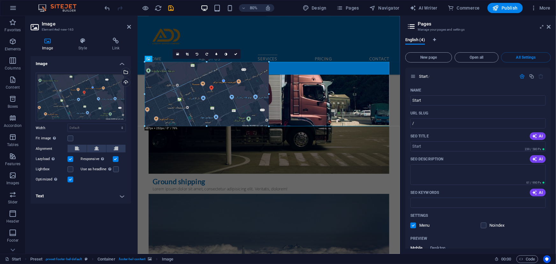
drag, startPoint x: 390, startPoint y: 124, endPoint x: 239, endPoint y: 104, distance: 152.5
type input "487"
select select "px"
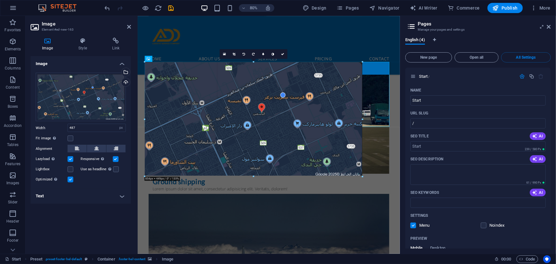
drag, startPoint x: 269, startPoint y: 93, endPoint x: 387, endPoint y: 82, distance: 118.2
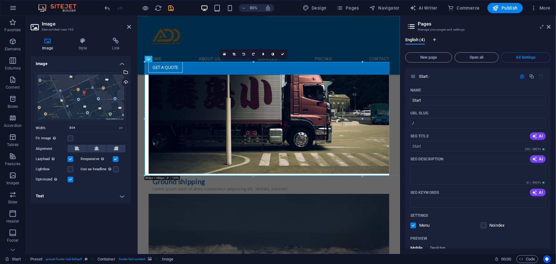
click at [253, 59] on div "16:10 16:9 4:3 1:1 1:2 0" at bounding box center [254, 54] width 68 height 10
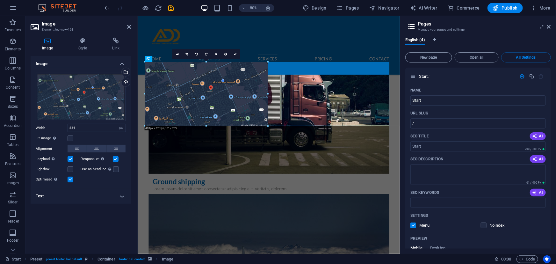
drag, startPoint x: 253, startPoint y: 175, endPoint x: 308, endPoint y: 112, distance: 83.6
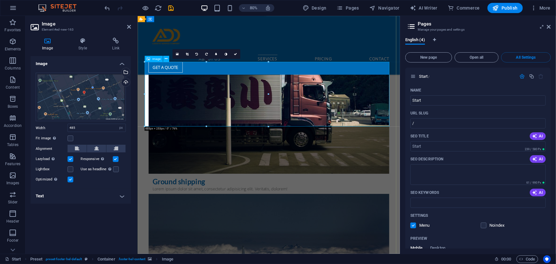
click at [90, 127] on input "485" at bounding box center [97, 128] width 58 height 8
type input "4"
click at [86, 127] on input "500" at bounding box center [97, 128] width 58 height 8
type input "5"
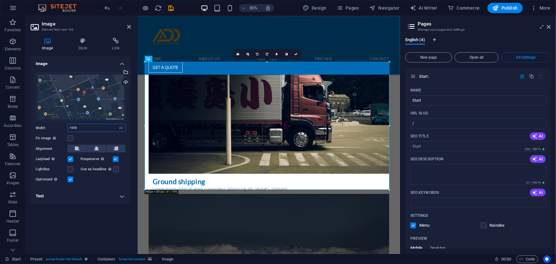
type input "1000"
click at [89, 140] on div "Fit image Automatically fit image to a fixed width and height" at bounding box center [81, 139] width 90 height 8
click at [69, 136] on label at bounding box center [71, 138] width 6 height 6
click at [0, 0] on input "Fit image Automatically fit image to a fixed width and height" at bounding box center [0, 0] width 0 height 0
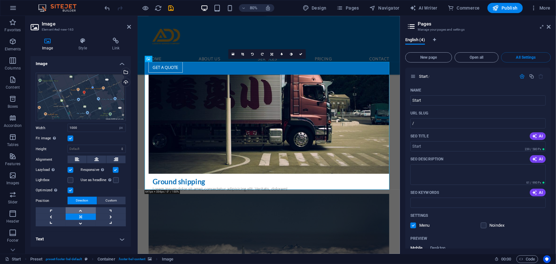
click at [81, 210] on link at bounding box center [81, 210] width 30 height 6
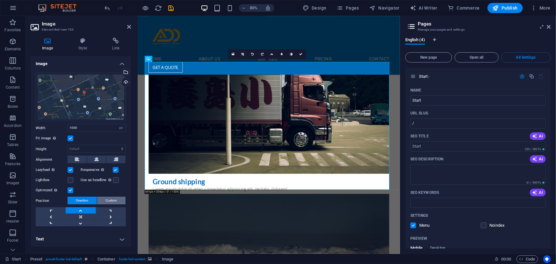
click at [110, 201] on span "Custom" at bounding box center [111, 201] width 11 height 8
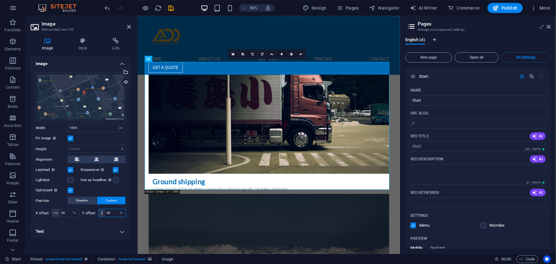
click at [112, 214] on input "50" at bounding box center [115, 213] width 21 height 8
click at [69, 211] on input "50" at bounding box center [69, 213] width 19 height 8
type input "5"
type input "35"
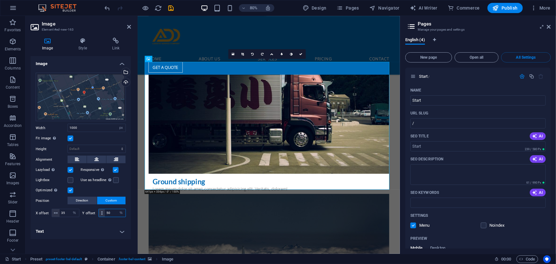
click at [112, 212] on input "50" at bounding box center [115, 213] width 21 height 8
type input "5"
type input "35"
click at [87, 230] on h4 "Text" at bounding box center [81, 231] width 100 height 15
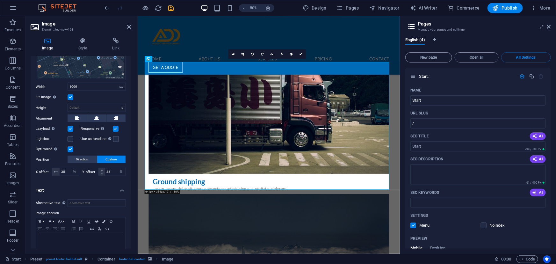
scroll to position [44, 0]
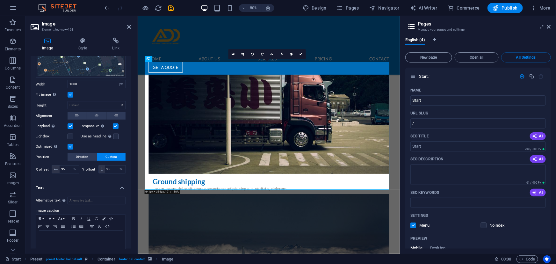
click at [84, 184] on h4 "Text" at bounding box center [81, 185] width 100 height 11
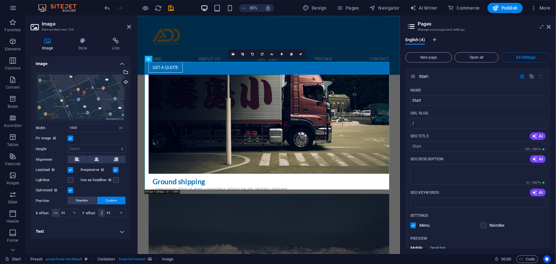
scroll to position [0, 0]
click at [175, 8] on icon "save" at bounding box center [171, 7] width 7 height 7
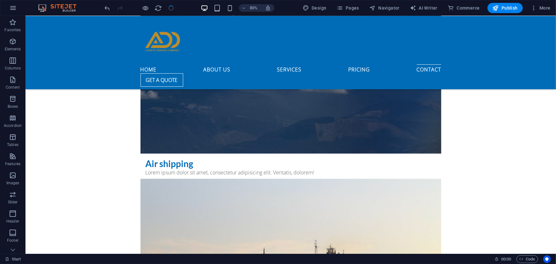
checkbox input "false"
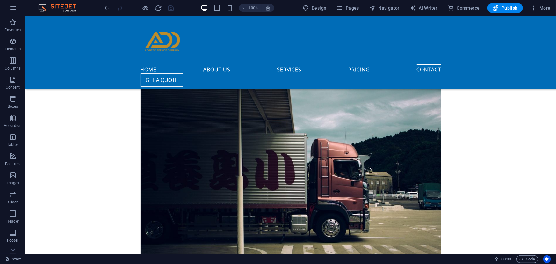
scroll to position [2373, 0]
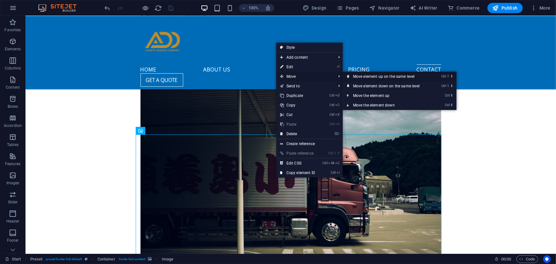
click at [376, 76] on link "Ctrl ⇧ ⬆ Move element up on the same level" at bounding box center [388, 77] width 90 height 10
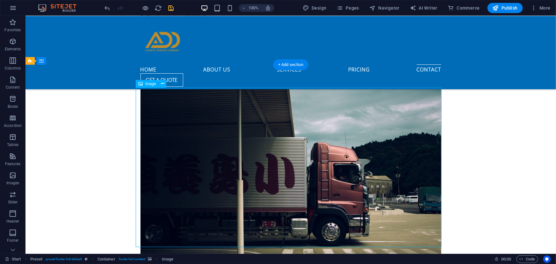
drag, startPoint x: 317, startPoint y: 182, endPoint x: 277, endPoint y: 115, distance: 78.2
drag, startPoint x: 288, startPoint y: 146, endPoint x: 223, endPoint y: 122, distance: 68.5
click at [164, 84] on icon at bounding box center [163, 83] width 4 height 7
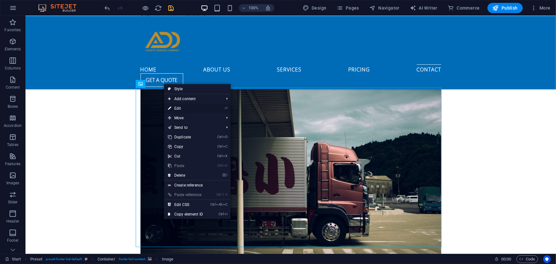
click at [187, 108] on link "⏎ Edit" at bounding box center [185, 109] width 43 height 10
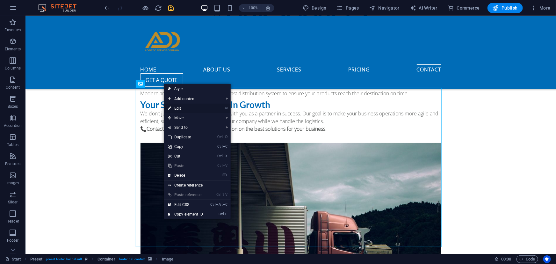
select select "px"
select select "%"
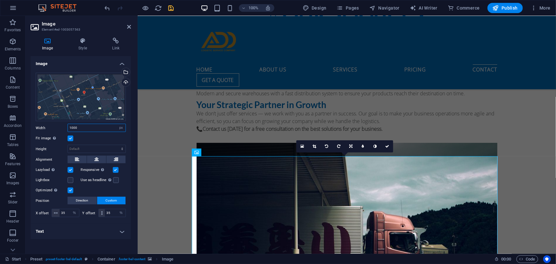
click at [85, 125] on input "1000" at bounding box center [97, 128] width 58 height 8
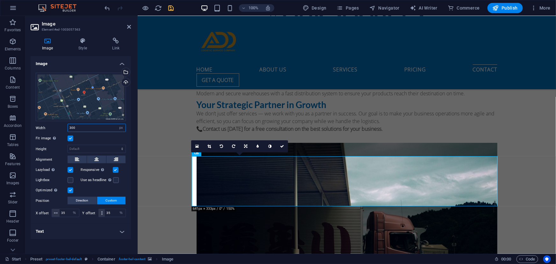
type input "300"
click at [88, 142] on div "Fit image Automatically fit image to a fixed width and height" at bounding box center [81, 139] width 90 height 8
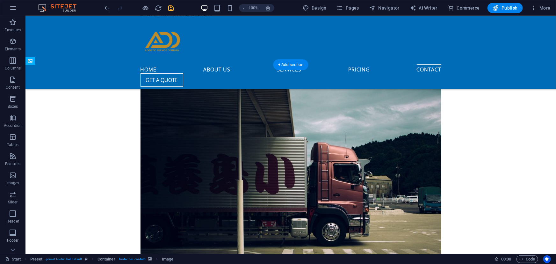
drag, startPoint x: 188, startPoint y: 111, endPoint x: 190, endPoint y: 156, distance: 44.3
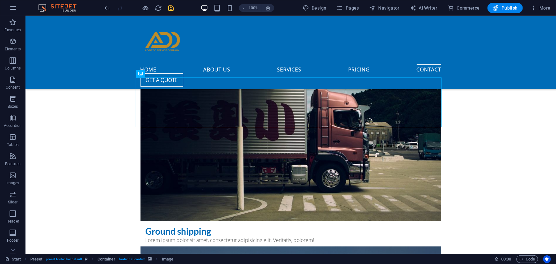
scroll to position [2430, 0]
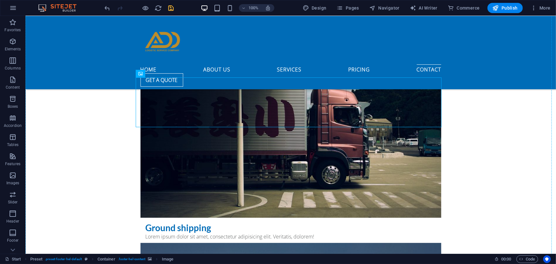
drag, startPoint x: 164, startPoint y: 97, endPoint x: 100, endPoint y: 213, distance: 132.2
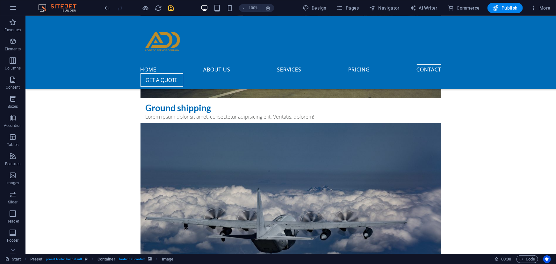
scroll to position [2588, 0]
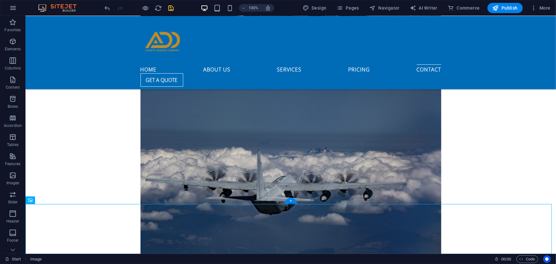
drag, startPoint x: 95, startPoint y: 213, endPoint x: 97, endPoint y: 91, distance: 122.4
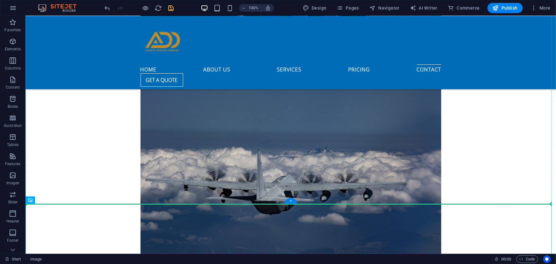
drag, startPoint x: 90, startPoint y: 226, endPoint x: 101, endPoint y: 102, distance: 123.8
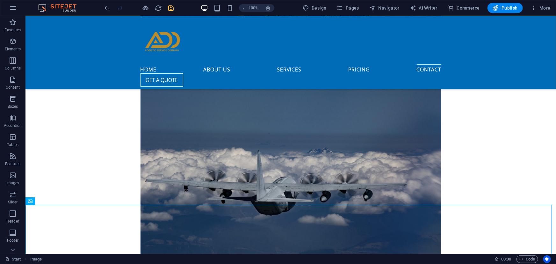
scroll to position [2587, 0]
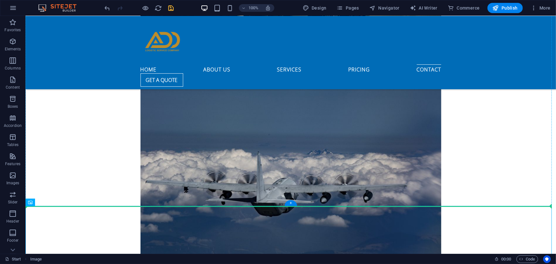
drag, startPoint x: 79, startPoint y: 217, endPoint x: 100, endPoint y: 84, distance: 135.5
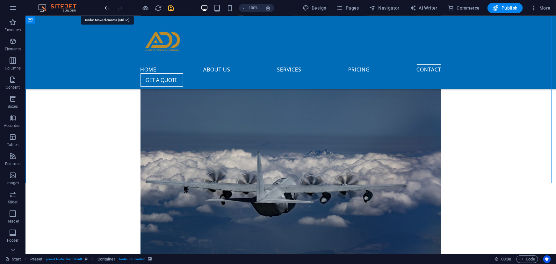
click at [107, 9] on icon "undo" at bounding box center [107, 7] width 7 height 7
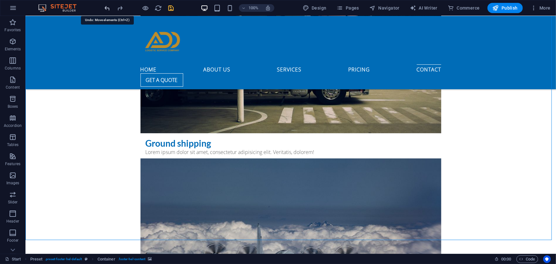
scroll to position [2397, 0]
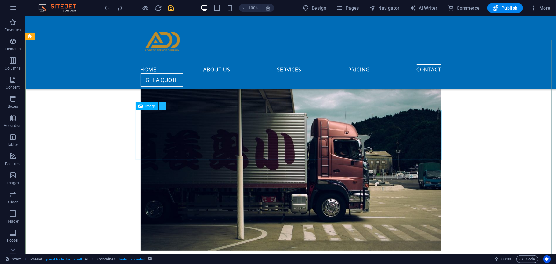
click at [160, 108] on button at bounding box center [163, 106] width 8 height 8
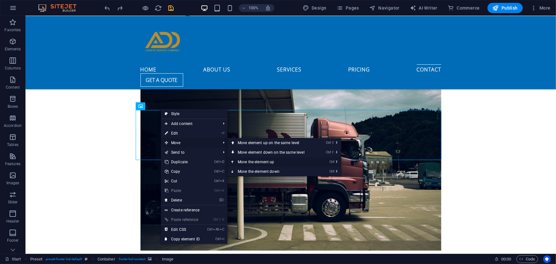
click at [268, 163] on link "Ctrl ⬆ Move the element up" at bounding box center [273, 162] width 90 height 10
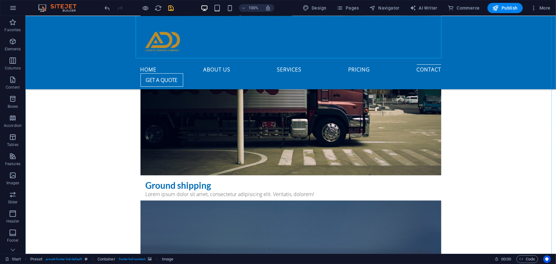
drag, startPoint x: 197, startPoint y: 94, endPoint x: 126, endPoint y: 232, distance: 155.5
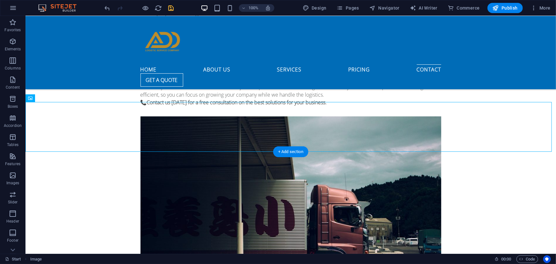
scroll to position [2327, 0]
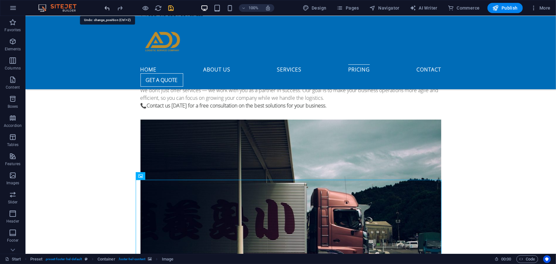
click at [109, 5] on icon "undo" at bounding box center [107, 7] width 7 height 7
click at [107, 9] on icon "undo" at bounding box center [107, 7] width 7 height 7
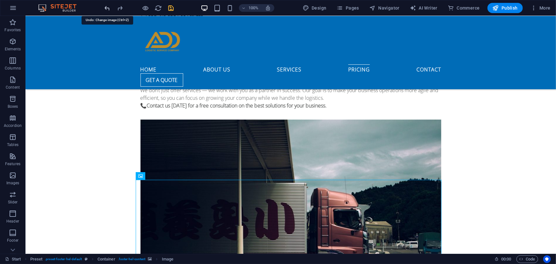
click at [107, 9] on icon "undo" at bounding box center [107, 7] width 7 height 7
click at [108, 9] on icon "undo" at bounding box center [107, 7] width 7 height 7
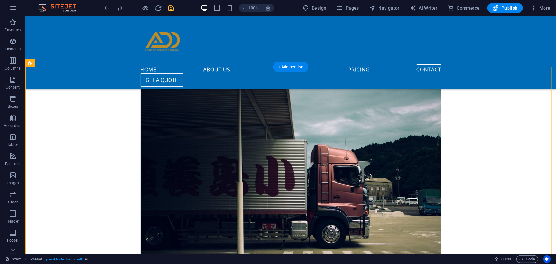
drag, startPoint x: 172, startPoint y: 145, endPoint x: 133, endPoint y: 225, distance: 89.5
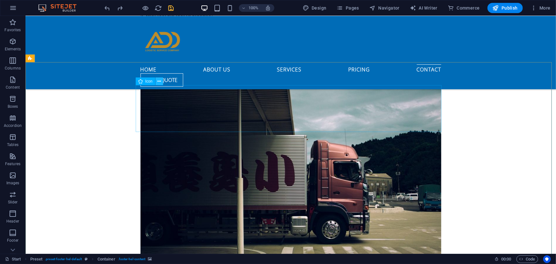
click at [158, 83] on icon at bounding box center [159, 81] width 4 height 7
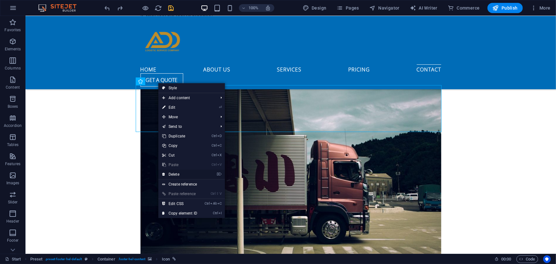
click at [175, 172] on link "⌦ Delete" at bounding box center [179, 175] width 43 height 10
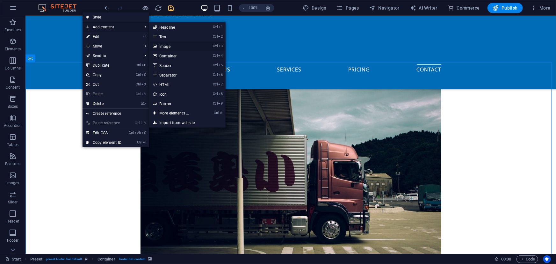
click at [165, 47] on link "Ctrl 3 Image" at bounding box center [175, 46] width 53 height 10
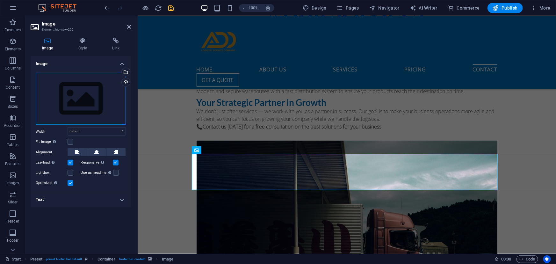
click at [76, 99] on div "Drag files here, click to choose files or select files from Files or our free s…" at bounding box center [81, 99] width 90 height 52
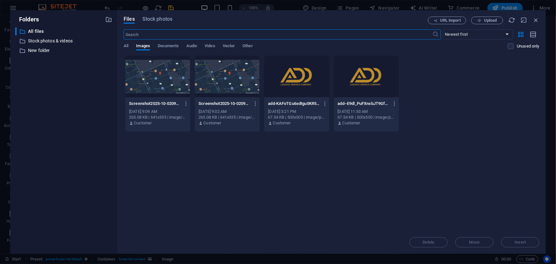
scroll to position [2600, 0]
click at [222, 86] on div at bounding box center [227, 76] width 65 height 41
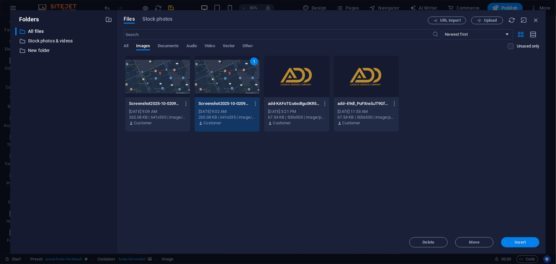
click at [514, 240] on span "Insert" at bounding box center [520, 242] width 33 height 4
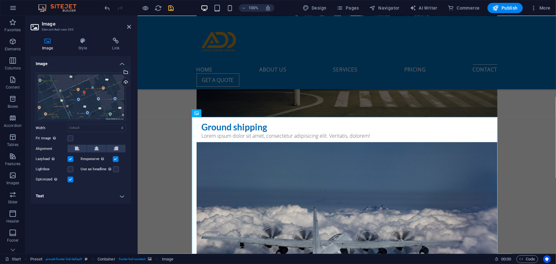
scroll to position [2413, 0]
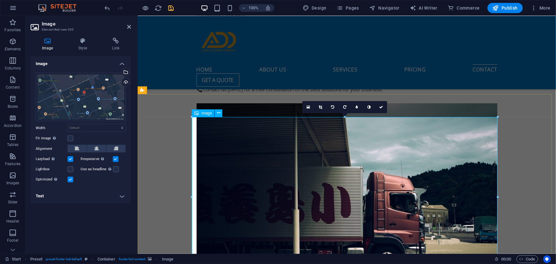
drag, startPoint x: 635, startPoint y: 213, endPoint x: 338, endPoint y: 210, distance: 297.4
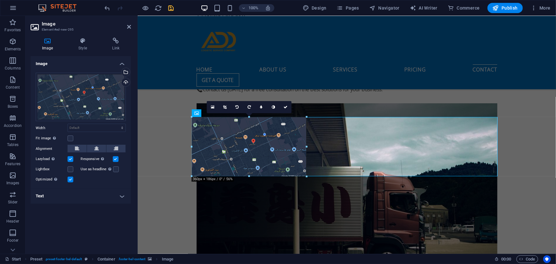
click at [306, 186] on div at bounding box center [345, 187] width 306 height 23
type input "360"
select select "px"
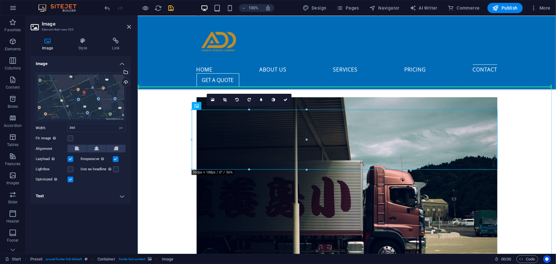
scroll to position [2420, 0]
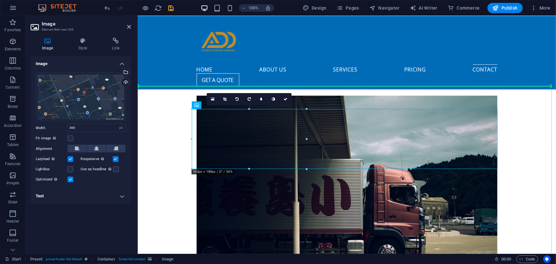
drag, startPoint x: 227, startPoint y: 136, endPoint x: 175, endPoint y: 206, distance: 86.6
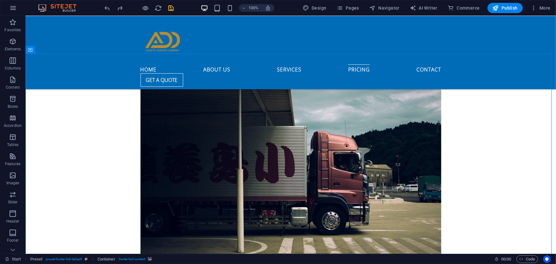
scroll to position [2346, 0]
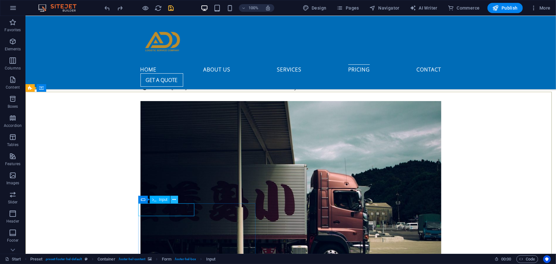
click at [175, 200] on icon at bounding box center [174, 199] width 4 height 7
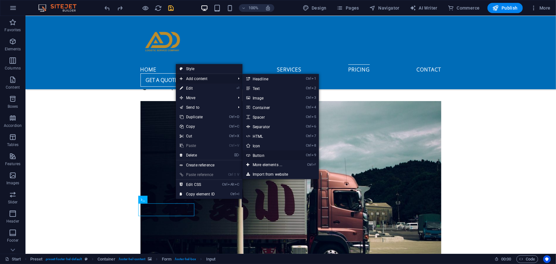
click at [261, 156] on link "Ctrl 9 Button" at bounding box center [269, 155] width 53 height 10
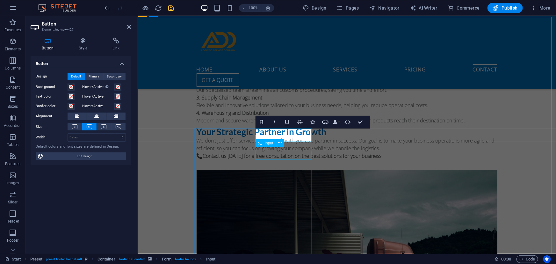
scroll to position [2490, 0]
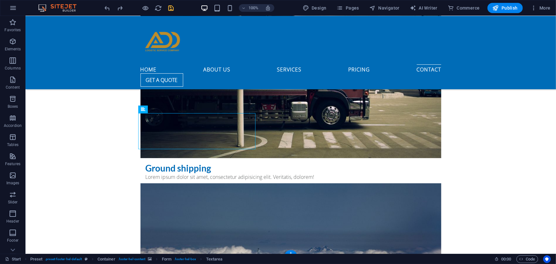
drag, startPoint x: 193, startPoint y: 127, endPoint x: 279, endPoint y: 128, distance: 86.4
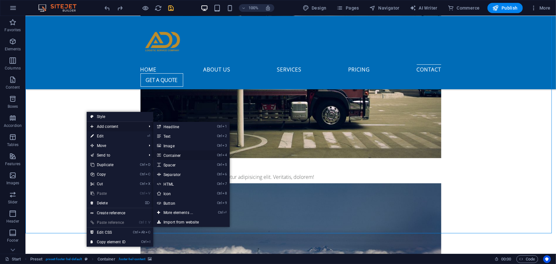
click at [176, 157] on link "Ctrl 4 Container" at bounding box center [179, 155] width 53 height 10
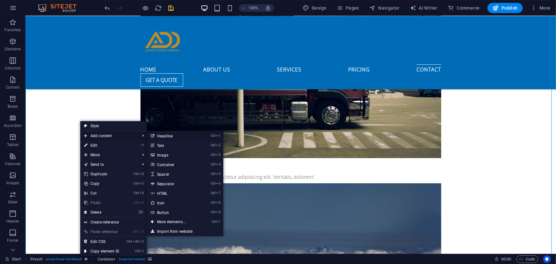
click at [156, 135] on link "Ctrl 1 Headline" at bounding box center [173, 136] width 53 height 10
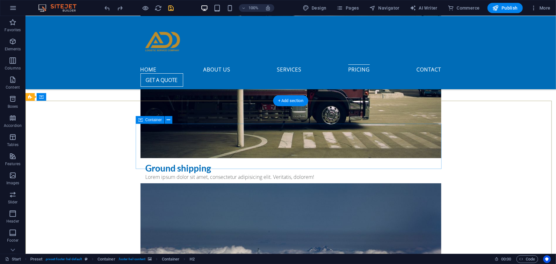
scroll to position [2337, 0]
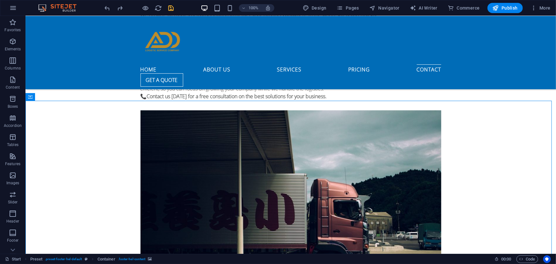
scroll to position [2492, 0]
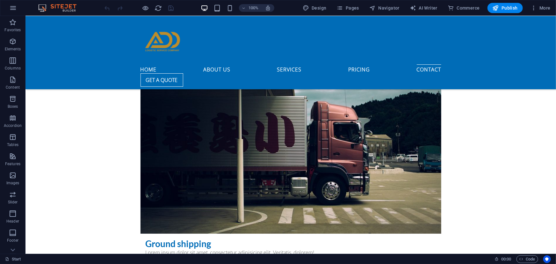
scroll to position [2391, 0]
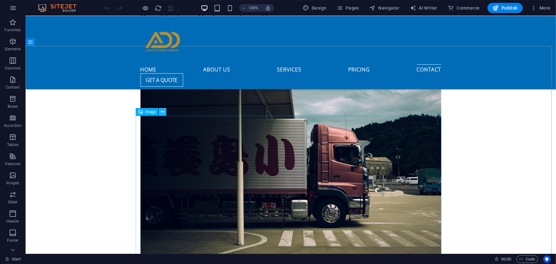
click at [163, 113] on icon at bounding box center [163, 112] width 4 height 7
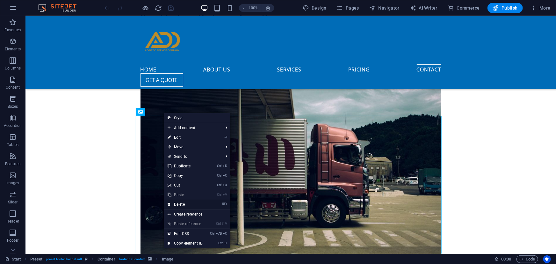
click at [186, 203] on link "⌦ Delete" at bounding box center [185, 205] width 43 height 10
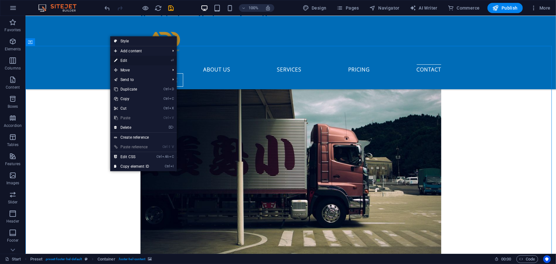
click at [134, 62] on link "⏎ Edit" at bounding box center [131, 61] width 43 height 10
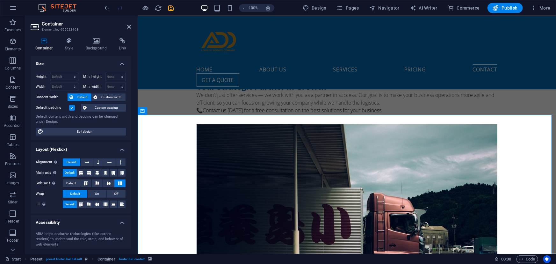
drag, startPoint x: 131, startPoint y: 128, endPoint x: 130, endPoint y: 168, distance: 39.8
click at [130, 168] on div "Size Height Default px rem % vh vw Min. height None px rem % vh vw Width Defaul…" at bounding box center [81, 152] width 100 height 193
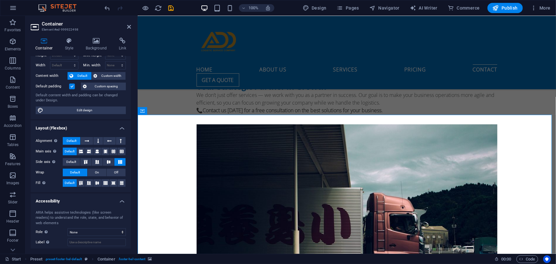
scroll to position [0, 0]
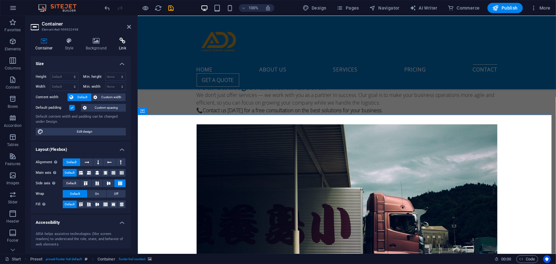
click at [125, 46] on h4 "Link" at bounding box center [122, 44] width 17 height 13
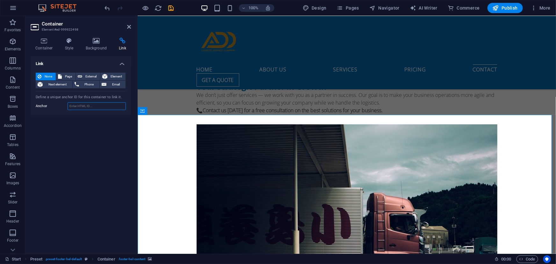
click at [92, 106] on input "Anchor" at bounding box center [97, 106] width 58 height 8
paste input "RMM5+56C، طريق ابي بكر الصديق الفرعي، الياسمين، [GEOGRAPHIC_DATA] 13326"
type input "RMM5+56C، طريق ابي بكر الصديق الفرعي، الياسمين، [GEOGRAPHIC_DATA] 13326"
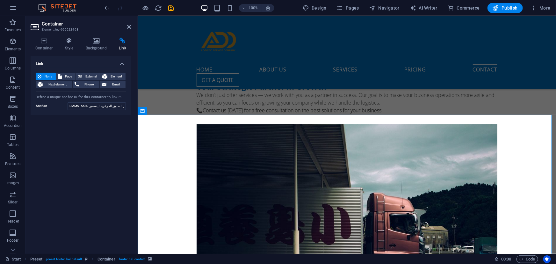
click at [63, 128] on div "Link None Page External Element Next element Phone Email Page Start Subpage Leg…" at bounding box center [81, 152] width 100 height 193
click at [170, 10] on icon "save" at bounding box center [171, 7] width 7 height 7
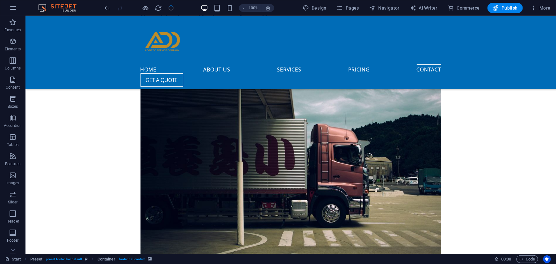
checkbox input "false"
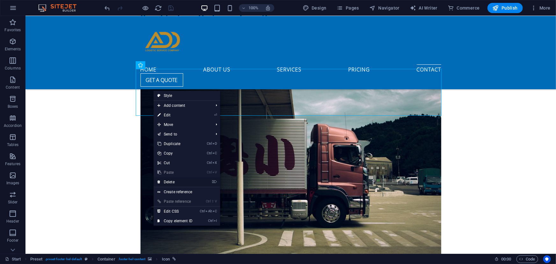
click at [177, 182] on link "⌦ Delete" at bounding box center [175, 182] width 43 height 10
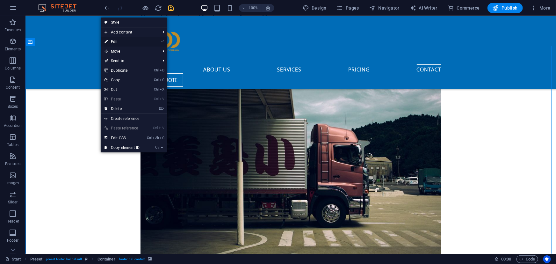
click at [127, 45] on link "⏎ Edit" at bounding box center [122, 42] width 43 height 10
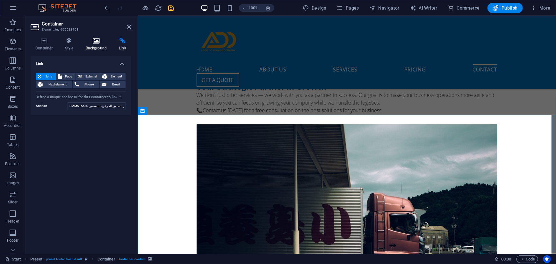
click at [95, 44] on h4 "Background" at bounding box center [97, 44] width 33 height 13
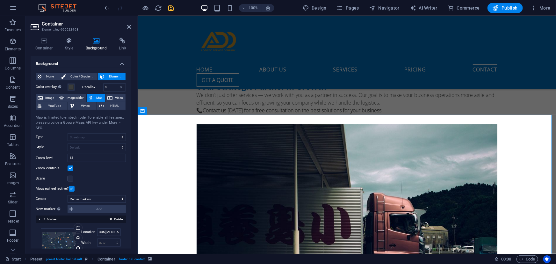
drag, startPoint x: 129, startPoint y: 133, endPoint x: 137, endPoint y: 168, distance: 36.3
click at [137, 168] on aside "Container Element #ed-999922498 Container Style Background Link Size Height Def…" at bounding box center [82, 135] width 112 height 238
drag, startPoint x: 131, startPoint y: 164, endPoint x: 131, endPoint y: 188, distance: 23.3
click at [131, 188] on div "Container Style Background Link Size Height Default px rem % vh vw Min. height …" at bounding box center [81, 143] width 111 height 221
drag, startPoint x: 131, startPoint y: 188, endPoint x: 134, endPoint y: 221, distance: 33.3
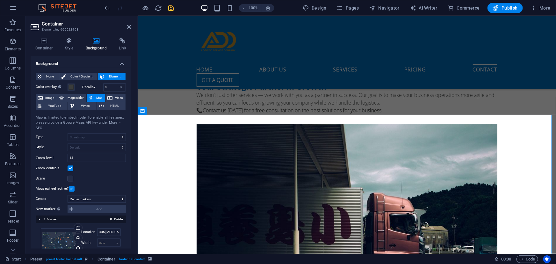
click at [134, 221] on div "Container Style Background Link Size Height Default px rem % vh vw Min. height …" at bounding box center [81, 143] width 111 height 221
click at [131, 232] on div "Background None Color / Gradient Element Stretch background to full-width Color…" at bounding box center [81, 152] width 100 height 193
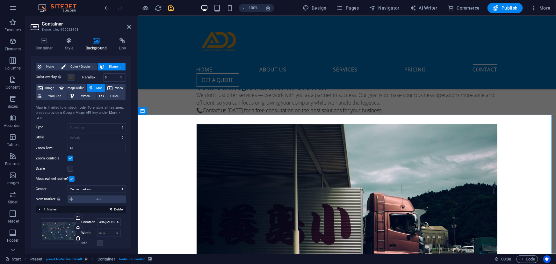
scroll to position [18, 0]
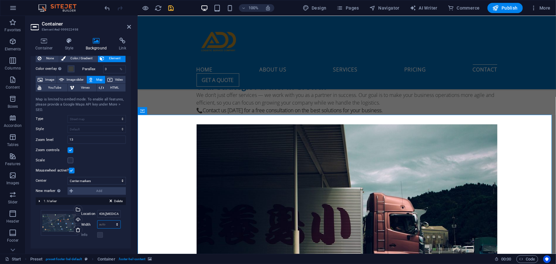
click at [116, 225] on select "auto px" at bounding box center [109, 225] width 23 height 8
click at [98, 221] on select "auto px" at bounding box center [109, 225] width 23 height 8
select select "DISABLED_OPTION_VALUE"
click at [106, 214] on input "436,[MEDICAL_DATA], 12345 الرياض" at bounding box center [109, 214] width 24 height 8
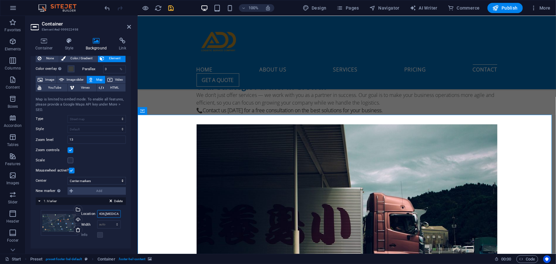
click at [106, 214] on input "436,[MEDICAL_DATA], 12345 الرياض" at bounding box center [109, 214] width 24 height 8
paste input "RMM5+56C، طريق ابي بكر الصديق الفرعي، الياسمين، [GEOGRAPHIC_DATA] 13326"
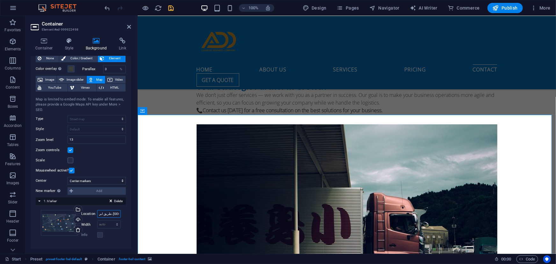
type input "RMM5+56C، طريق ابي بكر الصديق الفرعي، الياسمين، [GEOGRAPHIC_DATA] 13326"
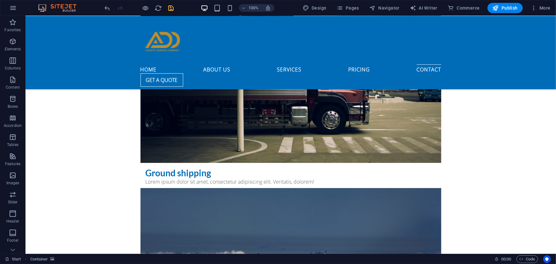
scroll to position [2492, 0]
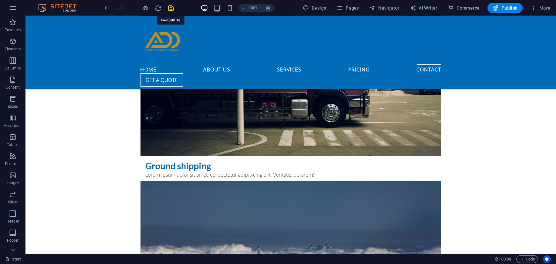
click at [171, 8] on icon "save" at bounding box center [171, 7] width 7 height 7
checkbox input "false"
click at [509, 9] on span "Publish" at bounding box center [505, 8] width 25 height 6
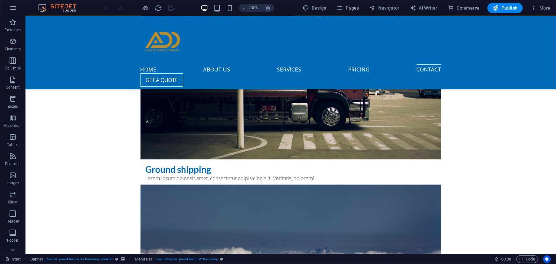
scroll to position [2492, 0]
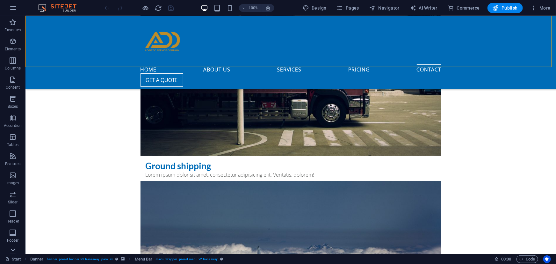
click at [15, 247] on icon at bounding box center [12, 249] width 9 height 9
click at [15, 185] on icon "button" at bounding box center [13, 184] width 8 height 8
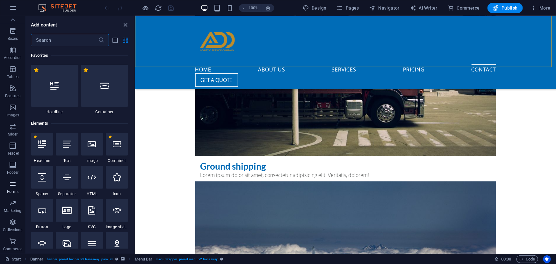
scroll to position [4654, 0]
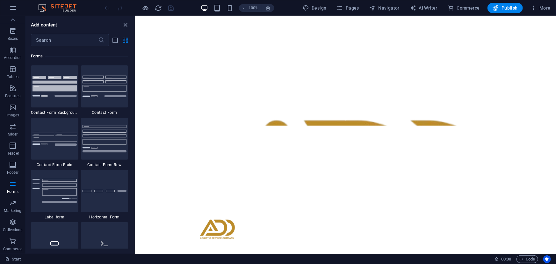
scroll to position [0, 0]
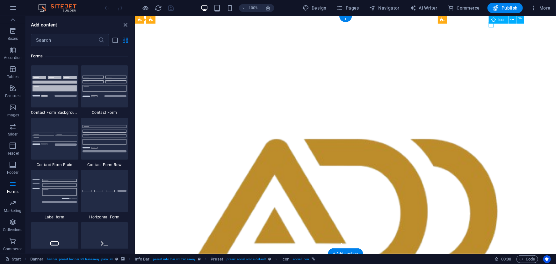
click at [513, 20] on icon at bounding box center [513, 20] width 4 height 7
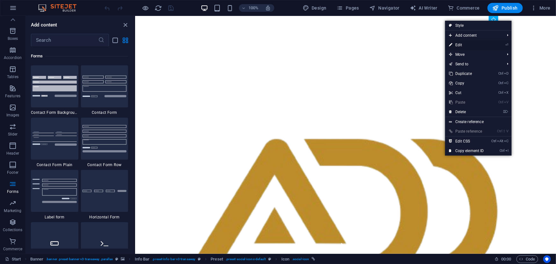
click at [469, 45] on link "⏎ Edit" at bounding box center [466, 45] width 43 height 10
select select "xMidYMid"
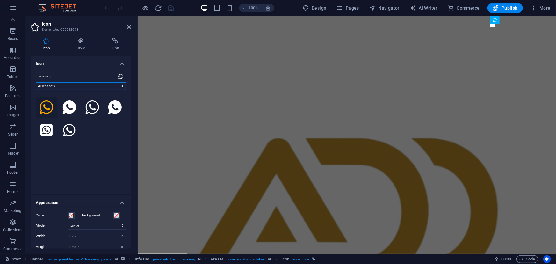
click at [94, 87] on select "All icon sets... IcoFont Ionicons FontAwesome Brands FontAwesome Duotone FontAw…" at bounding box center [81, 86] width 90 height 8
click at [83, 45] on h4 "Style" at bounding box center [82, 44] width 35 height 13
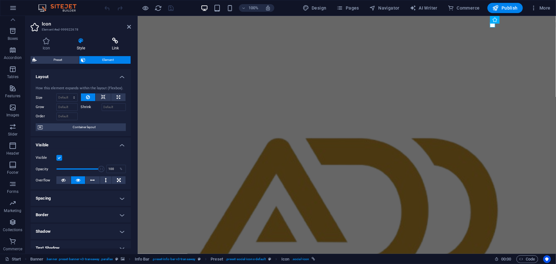
click at [113, 42] on icon at bounding box center [115, 41] width 31 height 6
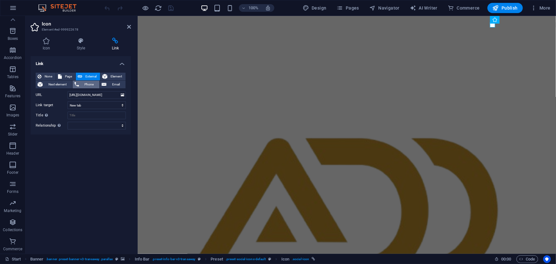
click at [84, 84] on span "Phone" at bounding box center [89, 85] width 17 height 8
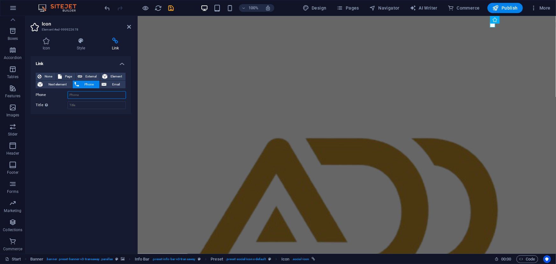
click at [79, 93] on input "Phone" at bounding box center [97, 95] width 58 height 8
type input "966576287317"
click at [80, 106] on input "Title Additional link description, should not be the same as the link text. The…" at bounding box center [97, 105] width 58 height 8
click at [172, 10] on icon "save" at bounding box center [171, 7] width 7 height 7
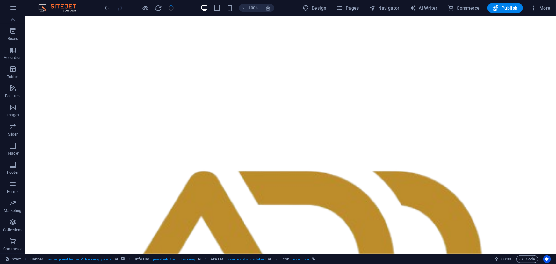
checkbox input "false"
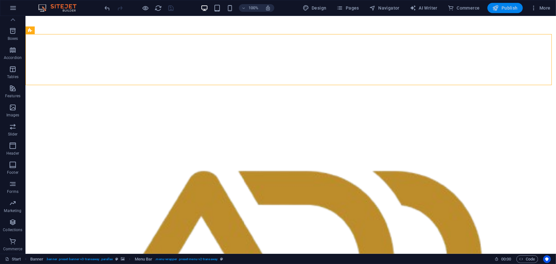
click at [502, 5] on span "Publish" at bounding box center [505, 8] width 25 height 6
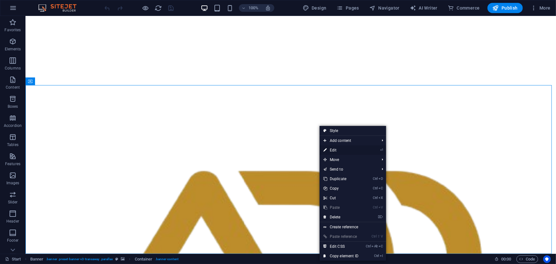
drag, startPoint x: 344, startPoint y: 150, endPoint x: 326, endPoint y: 101, distance: 52.1
click at [344, 150] on link "⏎ Edit" at bounding box center [341, 150] width 43 height 10
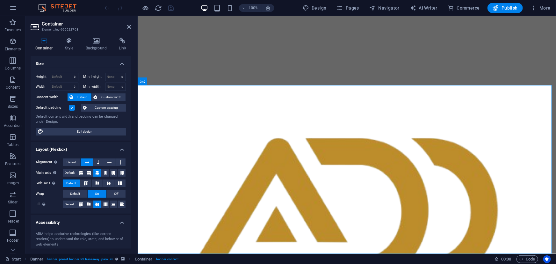
drag, startPoint x: 554, startPoint y: 33, endPoint x: 488, endPoint y: 25, distance: 66.7
click at [349, 8] on span "Pages" at bounding box center [348, 8] width 22 height 6
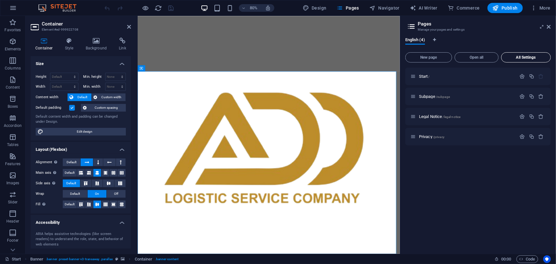
click at [518, 58] on span "All Settings" at bounding box center [526, 57] width 44 height 4
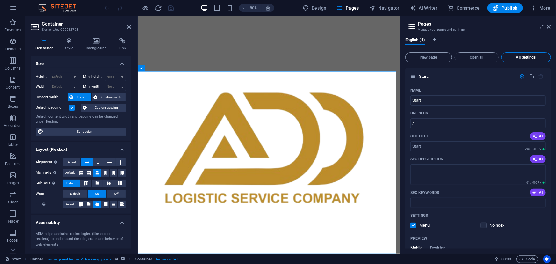
scroll to position [715, 0]
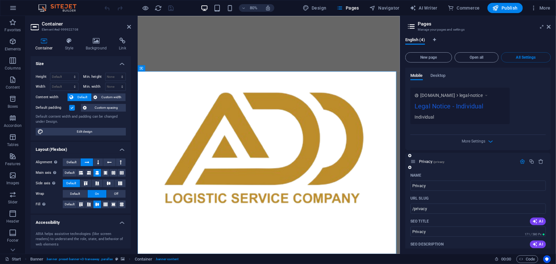
drag, startPoint x: 550, startPoint y: 197, endPoint x: 549, endPoint y: 191, distance: 5.8
drag, startPoint x: 549, startPoint y: 191, endPoint x: 551, endPoint y: 196, distance: 5.9
click at [551, 196] on div "English (4) New page Open all All Settings Start / Name Start ​ URL SLUG / ​ SE…" at bounding box center [478, 143] width 156 height 221
drag, startPoint x: 551, startPoint y: 196, endPoint x: 550, endPoint y: 188, distance: 8.1
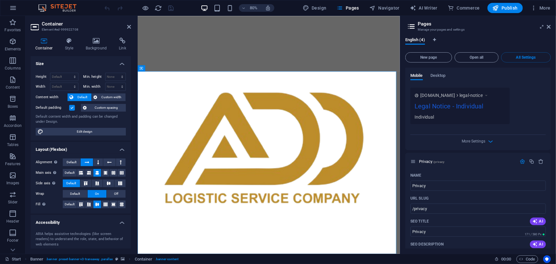
click at [550, 188] on div "English (4) New page Open all All Settings Start / Name Start ​ URL SLUG / ​ SE…" at bounding box center [478, 143] width 156 height 221
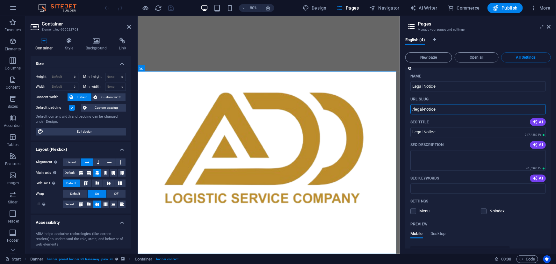
click at [443, 104] on input "/legal-notice" at bounding box center [478, 109] width 135 height 10
drag, startPoint x: 550, startPoint y: 180, endPoint x: 549, endPoint y: 174, distance: 6.1
click at [549, 174] on div "Name Legal Notice ​ URL SLUG /legal-notice ​ SEO Title AI Legal Notice ​ 217 / …" at bounding box center [478, 189] width 146 height 237
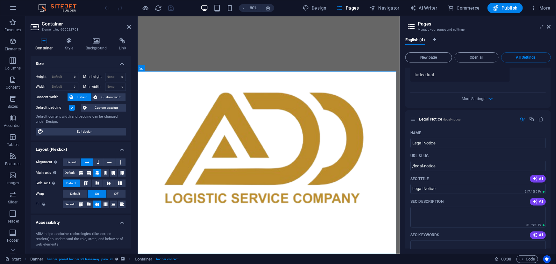
scroll to position [498, 0]
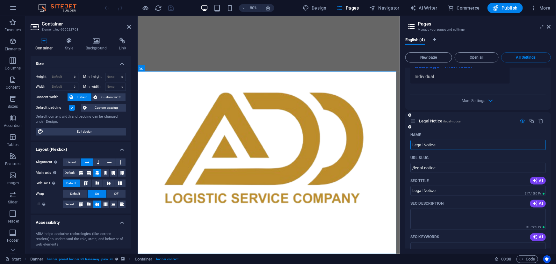
click at [445, 140] on input "Legal Notice" at bounding box center [478, 145] width 135 height 10
type input "L"
type input "/legal-notic"
type input "Legal Notic"
type input "/"
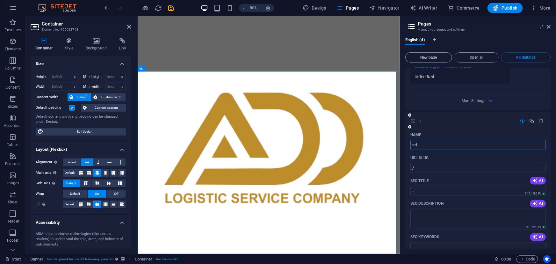
type input "add"
type input "/a"
type input "a"
type input "add"
type input "/add"
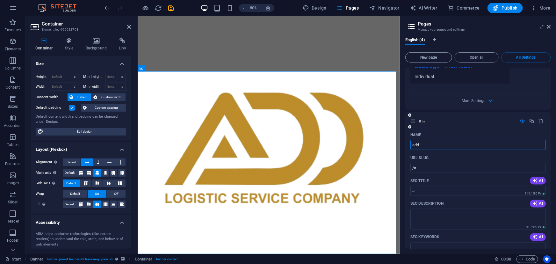
type input "add"
type input "Add Logistics"
type input "/add-logistics"
type input "Add Logistics"
click at [463, 112] on div "Add Logistics /add-logistics" at bounding box center [478, 121] width 146 height 18
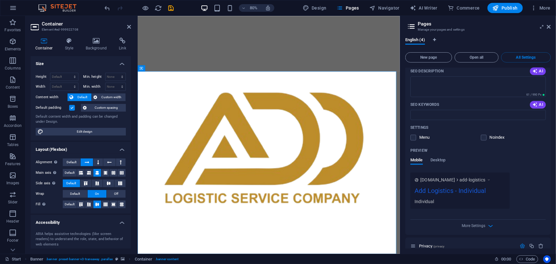
scroll to position [631, 0]
drag, startPoint x: 550, startPoint y: 191, endPoint x: 551, endPoint y: 173, distance: 17.6
click at [551, 173] on div "Start / Name Start ​ URL SLUG / ​ SEO Title AI ​ 239 / 580 Px SEO Description A…" at bounding box center [478, 158] width 146 height 181
drag, startPoint x: 551, startPoint y: 182, endPoint x: 550, endPoint y: 171, distance: 11.0
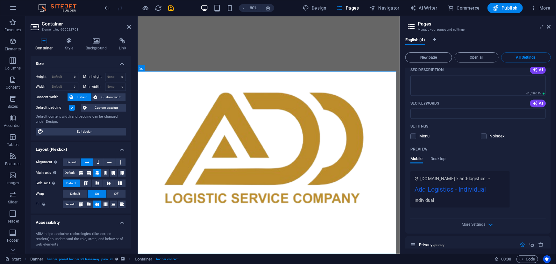
click at [550, 171] on div "Start / Name Start ​ URL SLUG / ​ SEO Title AI ​ 239 / 580 Px SEO Description A…" at bounding box center [478, 158] width 146 height 181
click at [550, 171] on div "Name Add Logistics ​ URL SLUG /add-logistics ​ SEO Title AI Add Logistics ​ 225…" at bounding box center [478, 114] width 146 height 237
click at [551, 172] on div "English (4) New page Open all All Settings Start / Name Start ​ URL SLUG / ​ SE…" at bounding box center [478, 143] width 156 height 221
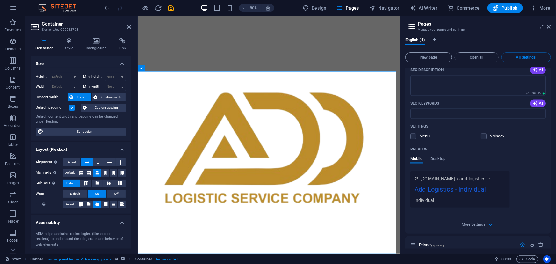
drag, startPoint x: 551, startPoint y: 172, endPoint x: 550, endPoint y: 181, distance: 9.4
click at [550, 181] on div "English (4) New page Open all All Settings Start / Name Start ​ URL SLUG / ​ SE…" at bounding box center [478, 143] width 156 height 221
drag, startPoint x: 550, startPoint y: 181, endPoint x: 550, endPoint y: 176, distance: 5.4
click at [550, 176] on div "Name Add Logistics ​ URL SLUG /add-logistics ​ SEO Title AI Add Logistics ​ 225…" at bounding box center [478, 114] width 146 height 237
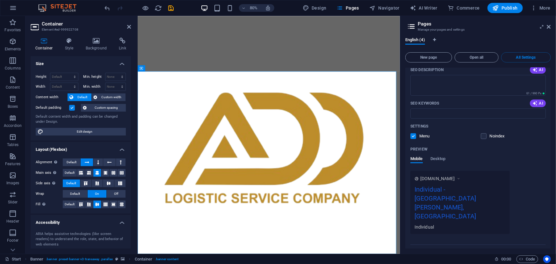
scroll to position [92, 0]
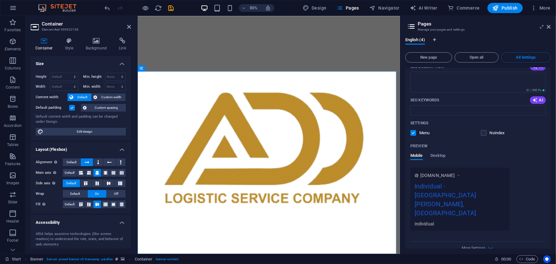
click at [450, 186] on div "Individual - [GEOGRAPHIC_DATA][PERSON_NAME], [GEOGRAPHIC_DATA]" at bounding box center [460, 200] width 91 height 39
click at [440, 186] on div "Individual - [GEOGRAPHIC_DATA][PERSON_NAME], [GEOGRAPHIC_DATA]" at bounding box center [460, 200] width 91 height 39
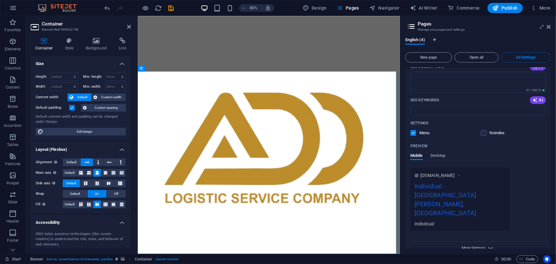
click at [484, 246] on span "More Settings" at bounding box center [474, 248] width 24 height 4
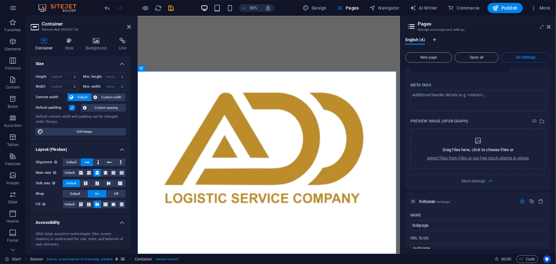
drag, startPoint x: 549, startPoint y: 112, endPoint x: 549, endPoint y: 106, distance: 5.4
click at [549, 106] on div "Name Start ​ URL SLUG / ​ SEO Title AI ​ 239 / 580 Px SEO Description AI ​ 61 /…" at bounding box center [478, 12] width 146 height 356
click at [551, 104] on div "English (4) New page Open all All Settings Start / Name Start ​ URL SLUG / ​ SE…" at bounding box center [478, 143] width 156 height 221
click at [548, 102] on div "Name Start ​ URL SLUG / ​ SEO Title AI ​ 239 / 580 Px SEO Description AI ​ 61 /…" at bounding box center [478, 12] width 146 height 356
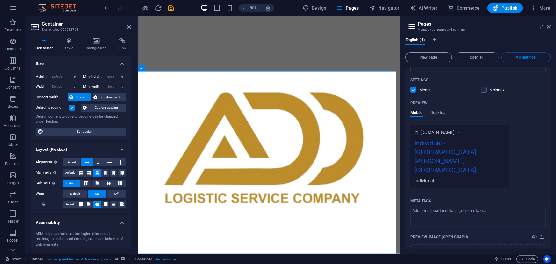
scroll to position [135, 0]
click at [461, 132] on icon at bounding box center [458, 132] width 4 height 6
drag, startPoint x: 462, startPoint y: 132, endPoint x: 449, endPoint y: 142, distance: 15.7
click at [449, 142] on div "Individual - [GEOGRAPHIC_DATA][PERSON_NAME], [GEOGRAPHIC_DATA]" at bounding box center [460, 158] width 91 height 39
click at [418, 39] on span "English (4)" at bounding box center [415, 40] width 20 height 9
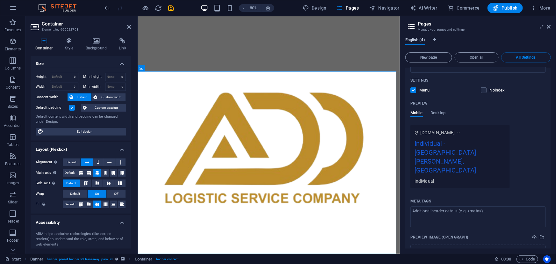
click at [418, 39] on span "English (4)" at bounding box center [415, 40] width 20 height 9
click at [464, 137] on div "[DOMAIN_NAME] Individual - [GEOGRAPHIC_DATA][PERSON_NAME], [GEOGRAPHIC_DATA] In…" at bounding box center [460, 156] width 99 height 63
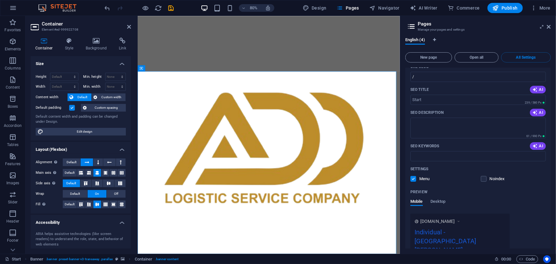
scroll to position [0, 0]
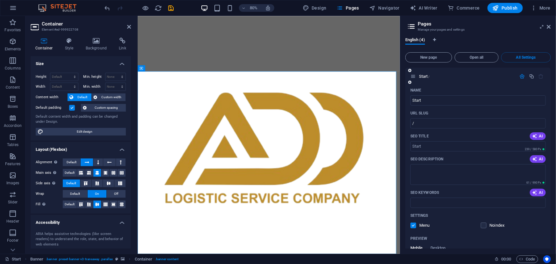
click at [412, 224] on label at bounding box center [414, 226] width 6 height 6
click at [0, 0] on input "checkbox" at bounding box center [0, 0] width 0 height 0
drag, startPoint x: 551, startPoint y: 88, endPoint x: 550, endPoint y: 82, distance: 5.5
click at [550, 82] on div "Start / Name Start ​ URL SLUG / ​ SEO Title AI ​ 239 / 580 Px SEO Description A…" at bounding box center [478, 158] width 146 height 181
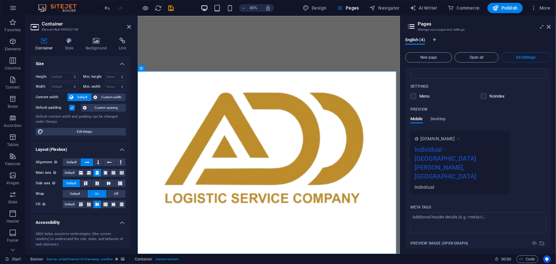
scroll to position [125, 0]
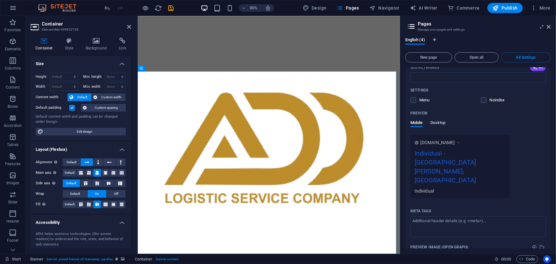
click at [438, 124] on span "Desktop" at bounding box center [438, 123] width 15 height 9
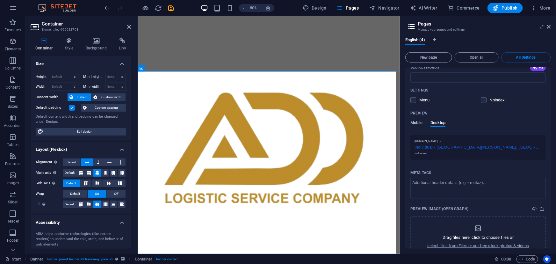
click at [416, 121] on span "Mobile" at bounding box center [417, 123] width 12 height 9
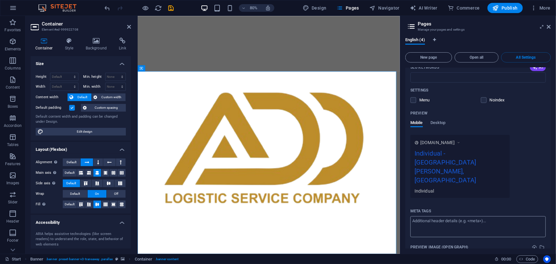
click at [500, 216] on textarea "Meta tags ​" at bounding box center [478, 226] width 135 height 21
type textarea "[DOMAIN_NAME]"
click at [521, 167] on body "Individual Start Favorites Elements Columns Content Boxes Accordion Tables Feat…" at bounding box center [278, 132] width 556 height 264
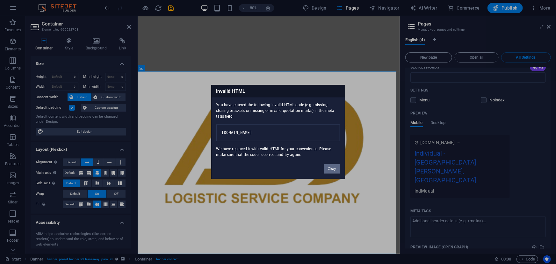
click at [334, 171] on button "Okay" at bounding box center [332, 169] width 16 height 10
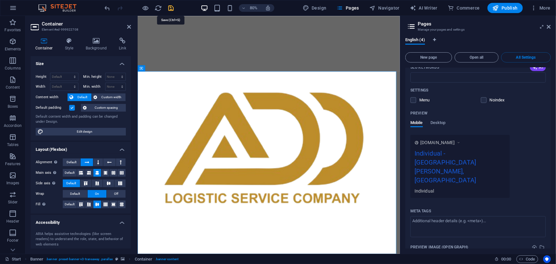
click at [169, 8] on icon "save" at bounding box center [171, 7] width 7 height 7
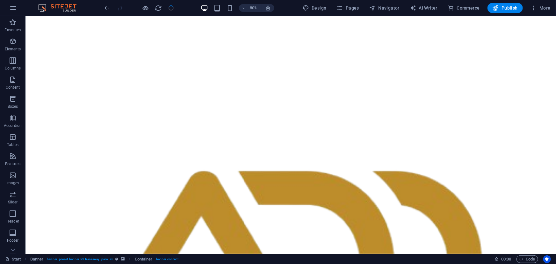
checkbox input "false"
click at [502, 9] on span "Publish" at bounding box center [505, 8] width 25 height 6
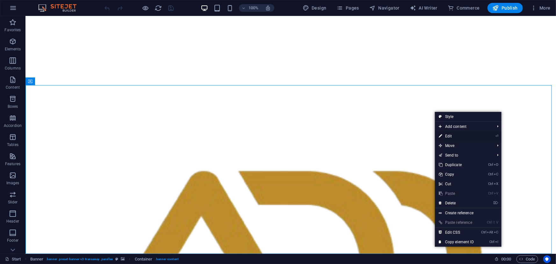
click at [455, 137] on link "⏎ Edit" at bounding box center [456, 136] width 43 height 10
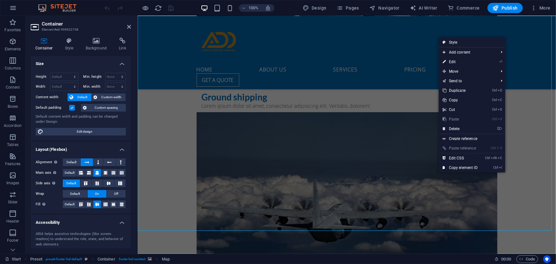
scroll to position [2492, 0]
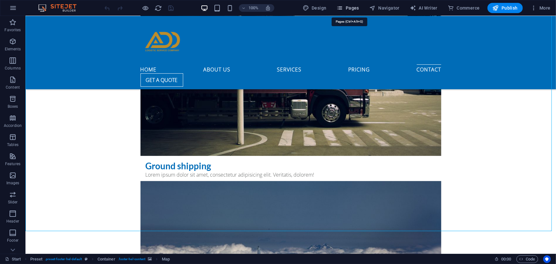
click at [343, 5] on icon "button" at bounding box center [340, 8] width 6 height 6
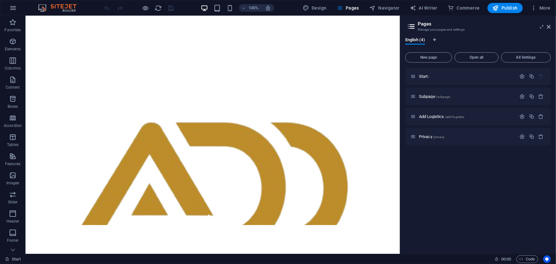
scroll to position [0, 0]
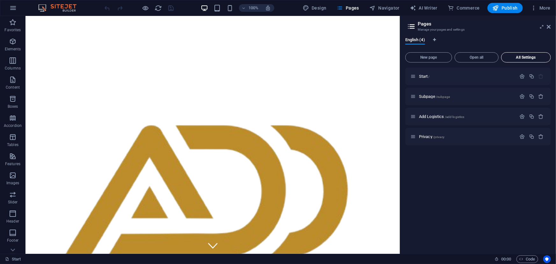
click at [520, 59] on button "All Settings" at bounding box center [526, 57] width 50 height 10
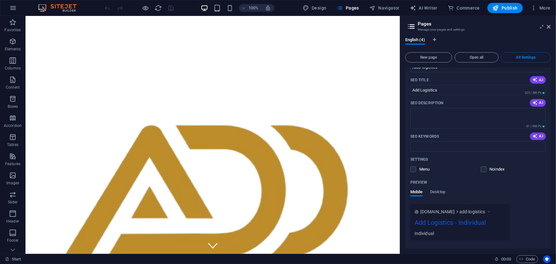
scroll to position [585, 0]
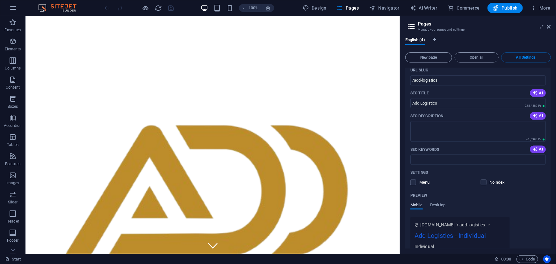
click at [414, 201] on span "Mobile" at bounding box center [417, 205] width 12 height 9
click at [413, 179] on label at bounding box center [414, 182] width 6 height 6
click at [0, 0] on input "checkbox" at bounding box center [0, 0] width 0 height 0
click at [441, 231] on div "Add Logistics - Individual" at bounding box center [460, 237] width 91 height 12
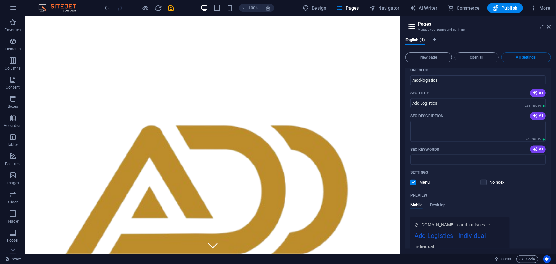
click at [491, 222] on icon at bounding box center [489, 225] width 4 height 6
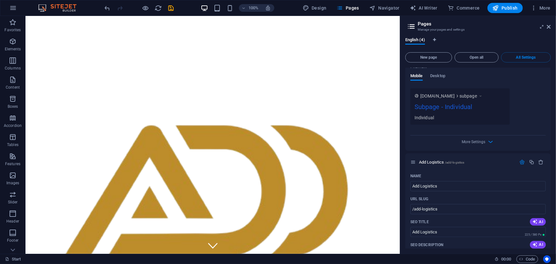
scroll to position [455, 0]
click at [521, 161] on icon "button" at bounding box center [522, 163] width 5 height 5
click at [487, 139] on icon "button" at bounding box center [490, 142] width 7 height 7
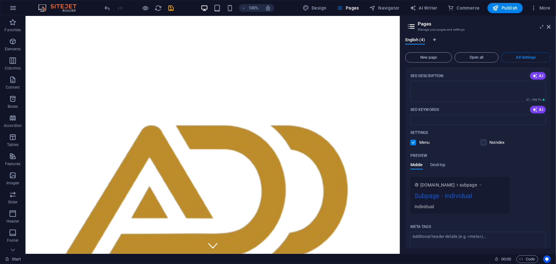
scroll to position [341, 0]
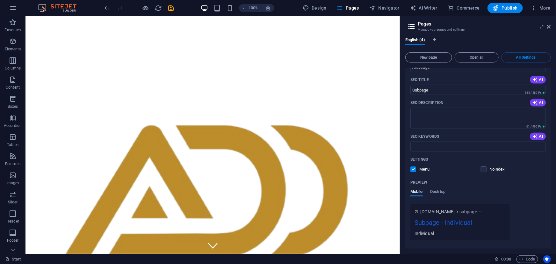
click at [553, 162] on div "English (4) New page Open all All Settings Start / Name Start ​ URL SLUG / ​ SE…" at bounding box center [478, 143] width 156 height 221
drag, startPoint x: 550, startPoint y: 158, endPoint x: 550, endPoint y: 149, distance: 8.6
click at [550, 149] on div "Name Subpage ​ URL SLUG /subpage ​ SEO Title AI Subpage ​ 185 / 580 Px SEO Desc…" at bounding box center [478, 193] width 146 height 329
drag, startPoint x: 550, startPoint y: 149, endPoint x: 551, endPoint y: 142, distance: 7.7
click at [551, 142] on div "Start / Name Start ​ URL SLUG / ​ SEO Title AI ​ 239 / 580 Px SEO Description A…" at bounding box center [478, 158] width 146 height 181
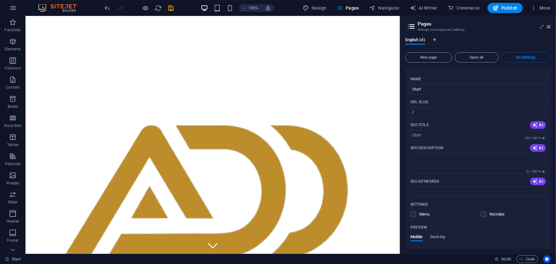
scroll to position [0, 0]
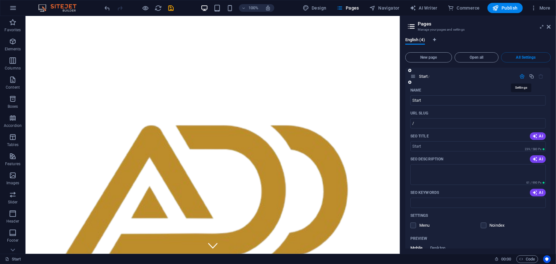
click at [522, 76] on icon "button" at bounding box center [522, 76] width 5 height 5
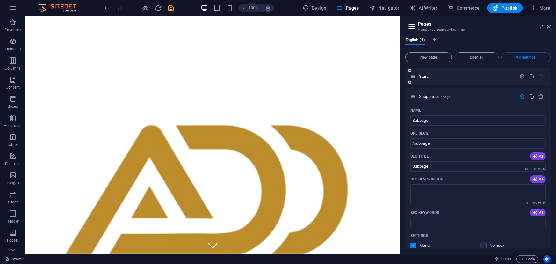
drag, startPoint x: 156, startPoint y: 0, endPoint x: 470, endPoint y: 78, distance: 323.9
click at [470, 78] on div "Start /" at bounding box center [464, 76] width 106 height 7
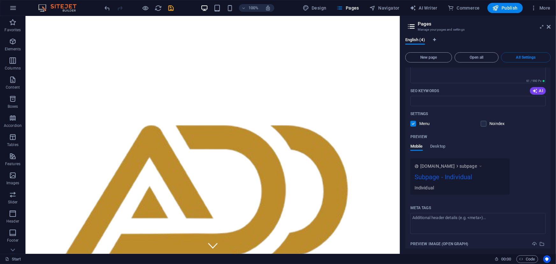
scroll to position [120, 0]
click at [16, 221] on p "Header" at bounding box center [12, 221] width 13 height 5
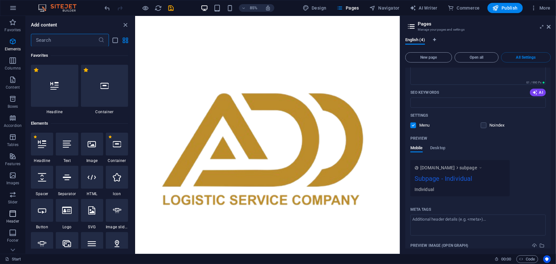
scroll to position [3838, 0]
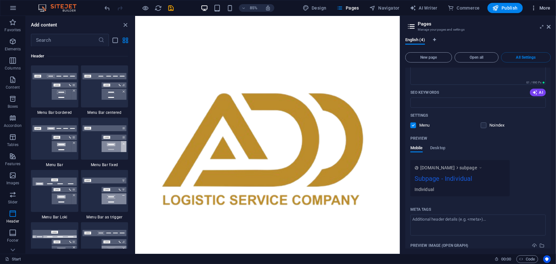
click at [536, 10] on icon "button" at bounding box center [534, 8] width 6 height 6
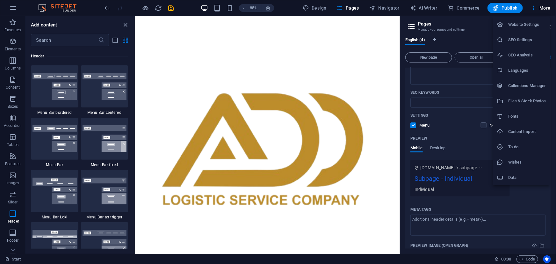
click at [520, 26] on h6 "Website Settings" at bounding box center [527, 25] width 38 height 8
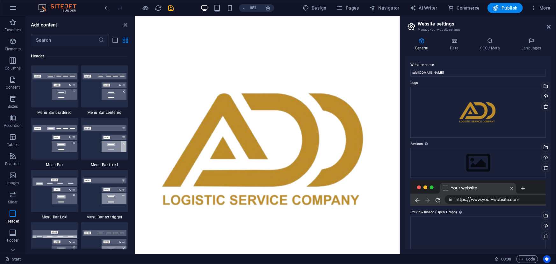
click at [489, 201] on div at bounding box center [478, 193] width 135 height 26
click at [491, 200] on div at bounding box center [478, 193] width 135 height 26
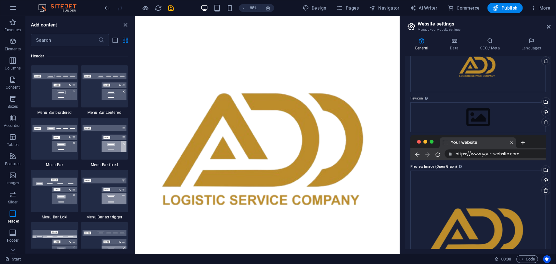
scroll to position [47, 0]
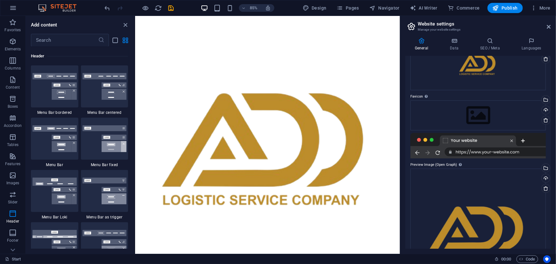
click at [503, 149] on div at bounding box center [478, 146] width 135 height 26
click at [490, 149] on div at bounding box center [478, 146] width 135 height 26
drag, startPoint x: 551, startPoint y: 166, endPoint x: 556, endPoint y: 199, distance: 33.5
click at [556, 199] on div "General Data SEO / Meta Languages Website name add [DOMAIN_NAME] Logo Drag file…" at bounding box center [478, 143] width 156 height 221
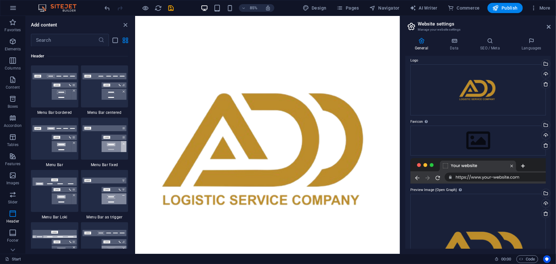
scroll to position [0, 0]
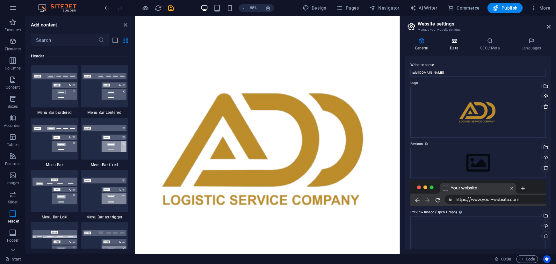
click at [455, 46] on h4 "Data" at bounding box center [456, 44] width 30 height 13
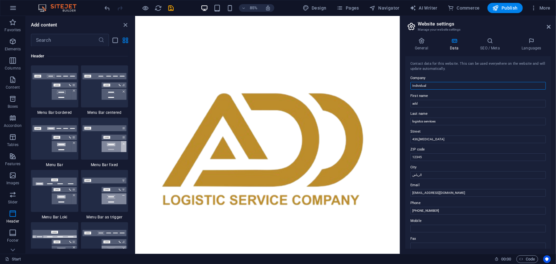
click at [429, 83] on input "Individual" at bounding box center [478, 86] width 135 height 8
type input "I"
click at [430, 85] on input "addlogistics.com" at bounding box center [478, 86] width 135 height 8
type input "[DOMAIN_NAME]"
drag, startPoint x: 442, startPoint y: 209, endPoint x: 410, endPoint y: 210, distance: 32.9
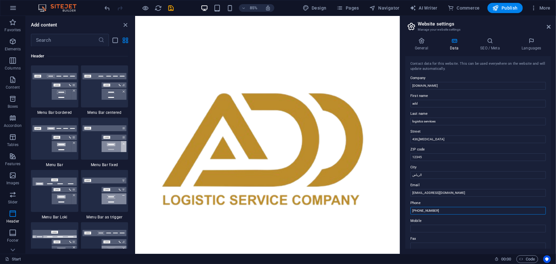
click at [410, 210] on div "Contact data for this website. This can be used everywhere on the website and w…" at bounding box center [478, 152] width 146 height 193
click at [427, 230] on input "Mobile" at bounding box center [478, 229] width 135 height 8
paste input "[PHONE_NUMBER]"
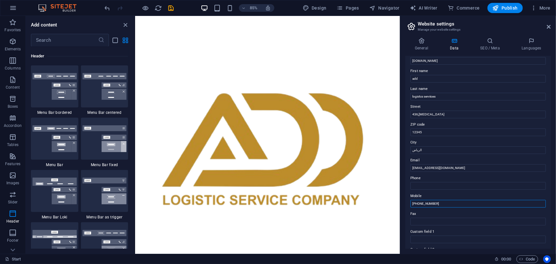
scroll to position [26, 0]
type input "[PHONE_NUMBER]"
click at [435, 191] on div "Contact data for this website. This can be used everywhere on the website and w…" at bounding box center [478, 152] width 146 height 193
click at [431, 183] on input "Phone" at bounding box center [478, 185] width 135 height 8
click at [424, 186] on input "Phone" at bounding box center [478, 185] width 135 height 8
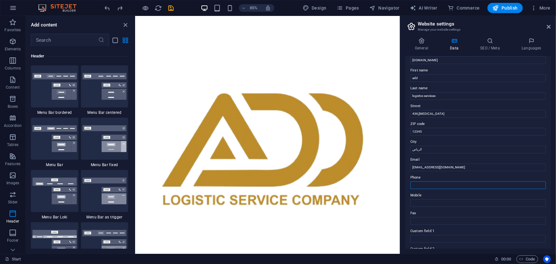
type input "[PHONE_NUMBER]"
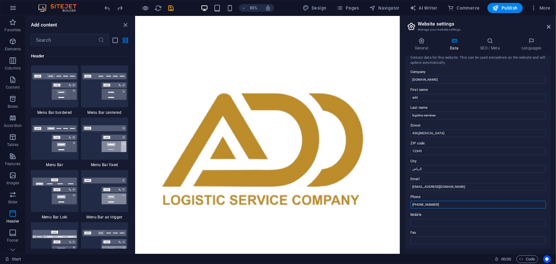
scroll to position [0, 0]
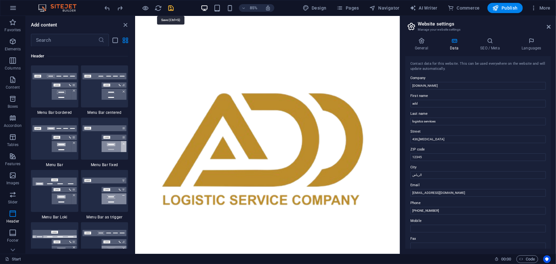
click at [171, 6] on icon "save" at bounding box center [171, 7] width 7 height 7
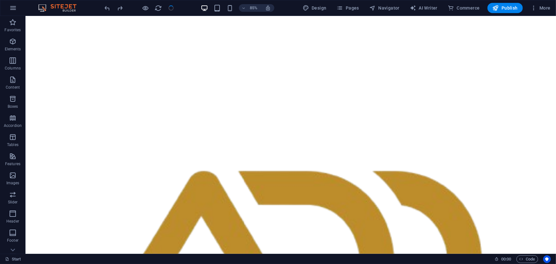
checkbox input "false"
click at [509, 10] on span "Publish" at bounding box center [505, 8] width 25 height 6
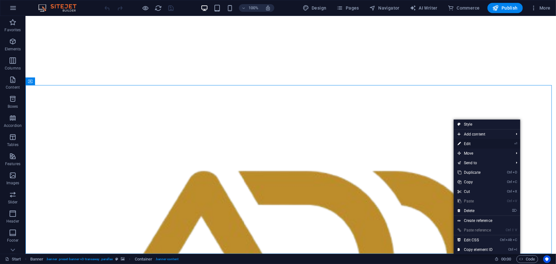
click at [475, 142] on link "⏎ Edit" at bounding box center [475, 144] width 43 height 10
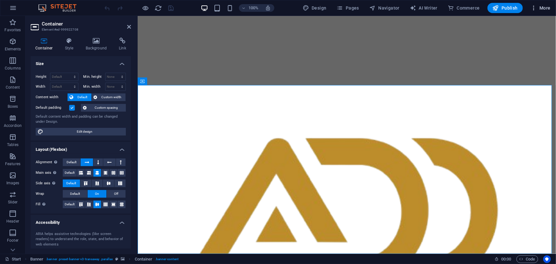
click at [536, 11] on button "More" at bounding box center [540, 8] width 25 height 10
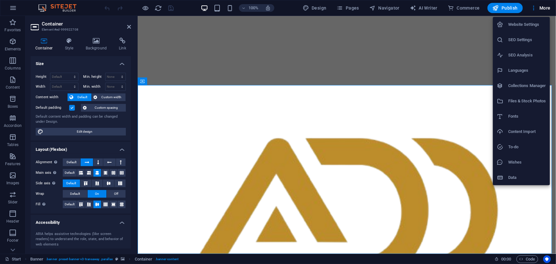
click at [530, 21] on h6 "Website Settings" at bounding box center [527, 25] width 38 height 8
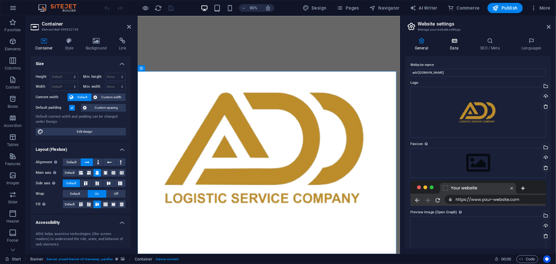
click at [456, 41] on icon at bounding box center [455, 41] width 28 height 6
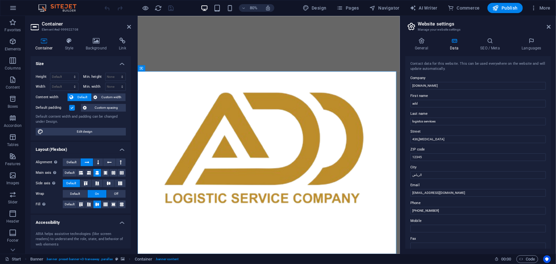
drag, startPoint x: 551, startPoint y: 115, endPoint x: 549, endPoint y: 109, distance: 5.7
click at [549, 109] on div "General Data SEO / Meta Languages Website name add [DOMAIN_NAME] Logo Drag file…" at bounding box center [478, 143] width 156 height 221
click at [484, 46] on h4 "SEO / Meta" at bounding box center [491, 44] width 41 height 13
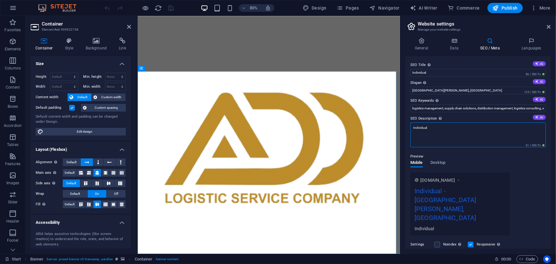
click at [435, 124] on textarea "Individual" at bounding box center [478, 134] width 135 height 25
type textarea "I"
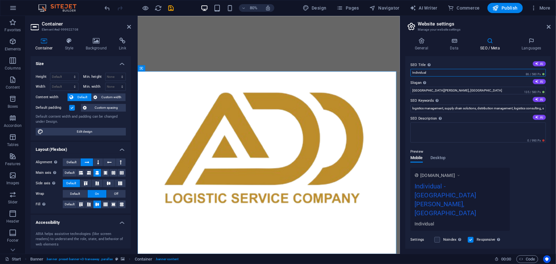
click at [429, 73] on input "Individual" at bounding box center [478, 73] width 135 height 8
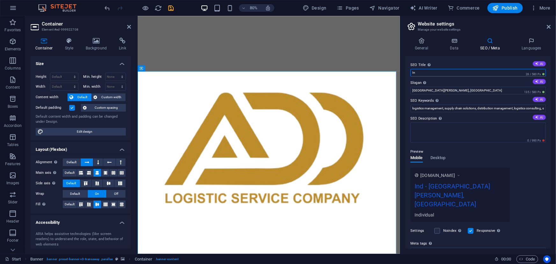
type input "I"
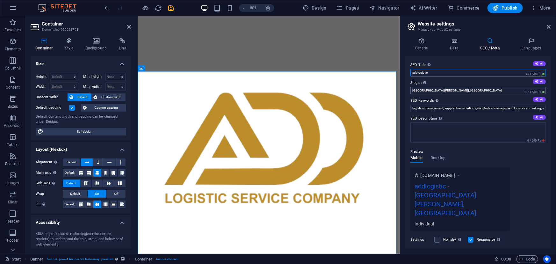
type input "addlogistic"
click at [435, 89] on input "[GEOGRAPHIC_DATA][PERSON_NAME], [GEOGRAPHIC_DATA]" at bounding box center [478, 91] width 135 height 8
type input "S"
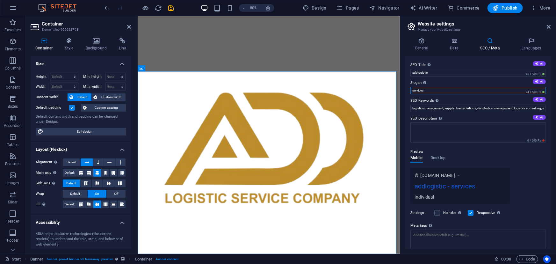
type input "services"
click at [462, 58] on div "SEO Title The title of your website - make it something that stands out in sear…" at bounding box center [478, 152] width 146 height 193
drag, startPoint x: 549, startPoint y: 162, endPoint x: 548, endPoint y: 157, distance: 5.1
click at [548, 157] on div "SEO Title The title of your website - make it something that stands out in sear…" at bounding box center [478, 152] width 146 height 193
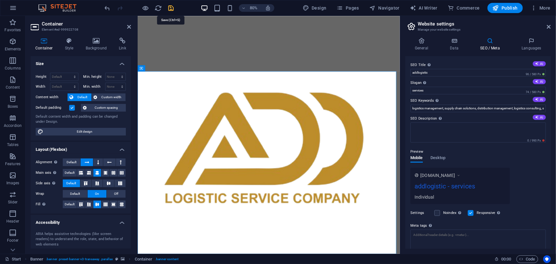
click at [171, 6] on icon "save" at bounding box center [171, 7] width 7 height 7
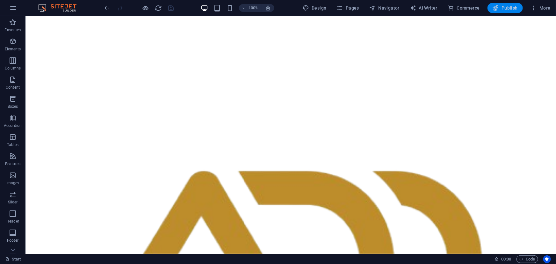
click at [510, 9] on span "Publish" at bounding box center [505, 8] width 25 height 6
